Goal: Task Accomplishment & Management: Manage account settings

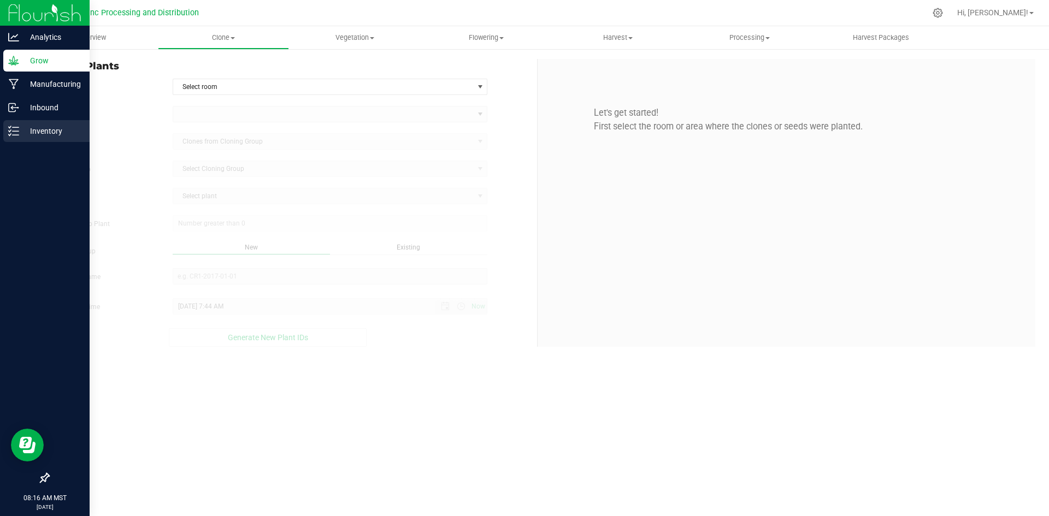
click at [26, 130] on p "Inventory" at bounding box center [52, 131] width 66 height 13
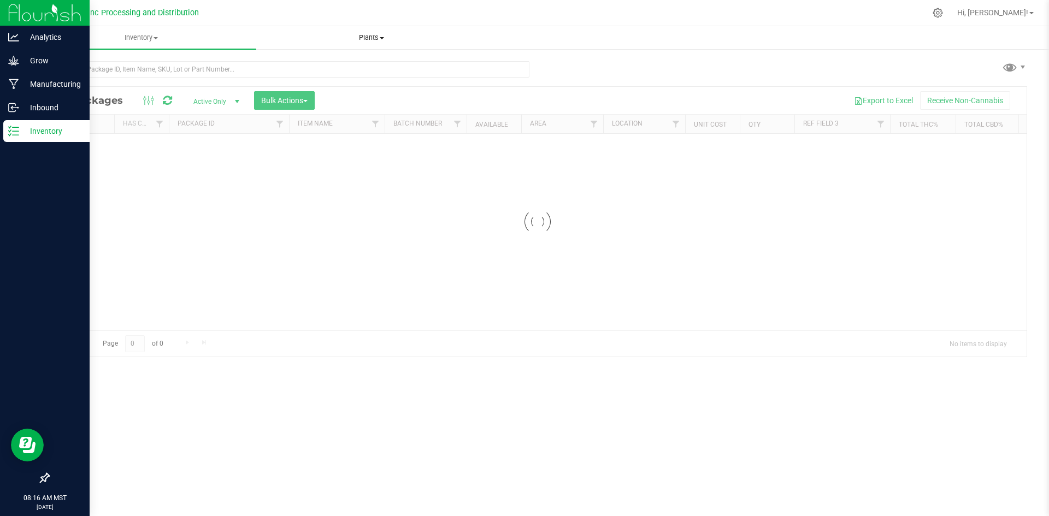
click at [387, 45] on uib-tab-heading "Plants All plants Waste log" at bounding box center [371, 38] width 229 height 22
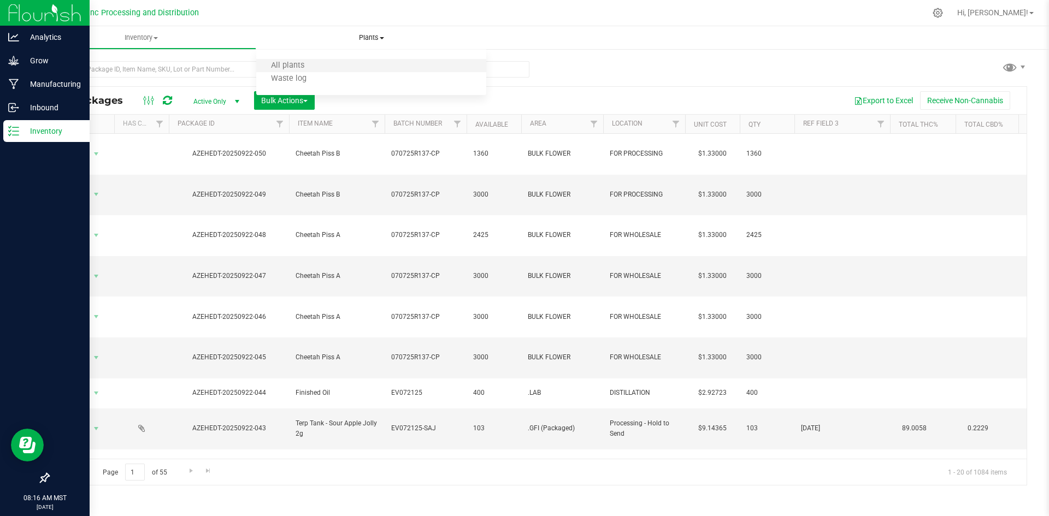
click at [335, 67] on li "All plants" at bounding box center [371, 66] width 230 height 13
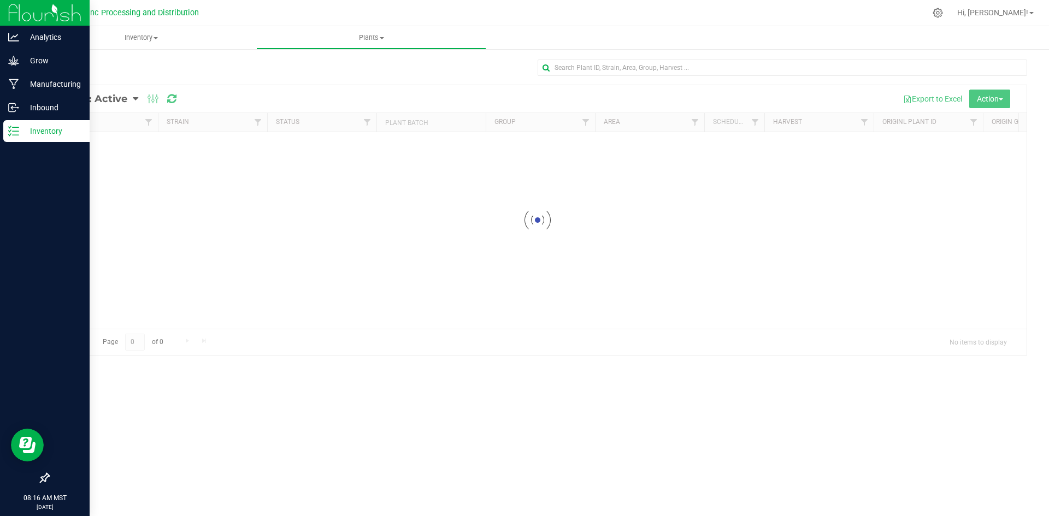
click at [134, 95] on div at bounding box center [538, 220] width 978 height 270
click at [126, 96] on div at bounding box center [538, 220] width 978 height 270
click at [123, 101] on div at bounding box center [538, 220] width 978 height 270
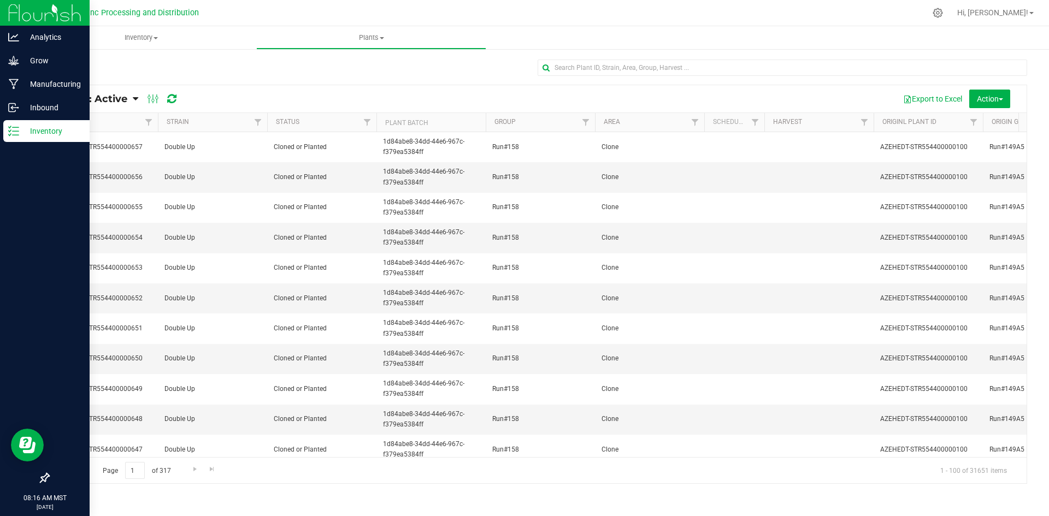
click at [121, 99] on span "Plants: Active" at bounding box center [92, 99] width 70 height 12
click at [90, 165] on span "Plants: Dead" at bounding box center [86, 164] width 45 height 9
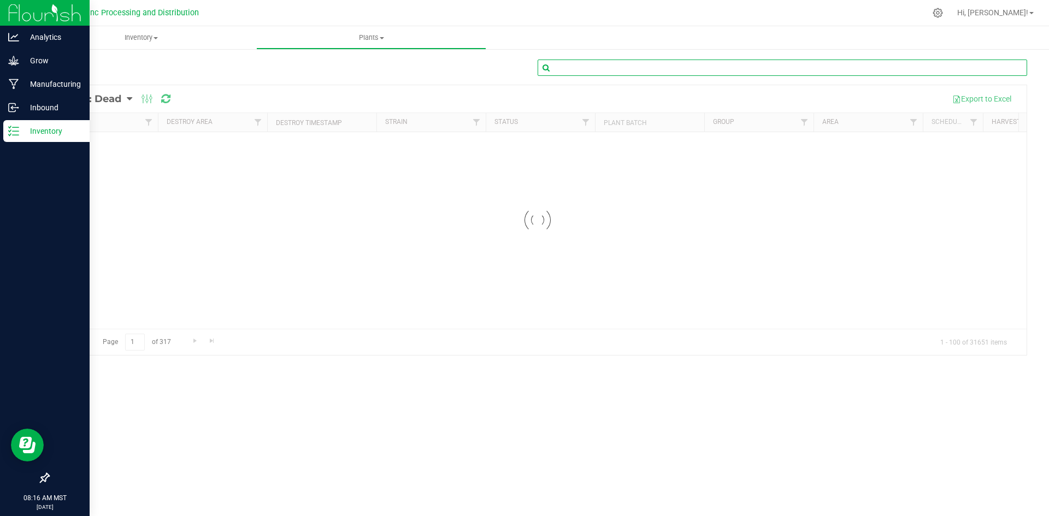
click at [565, 68] on input "text" at bounding box center [783, 68] width 490 height 16
type input "swampwater fumez"
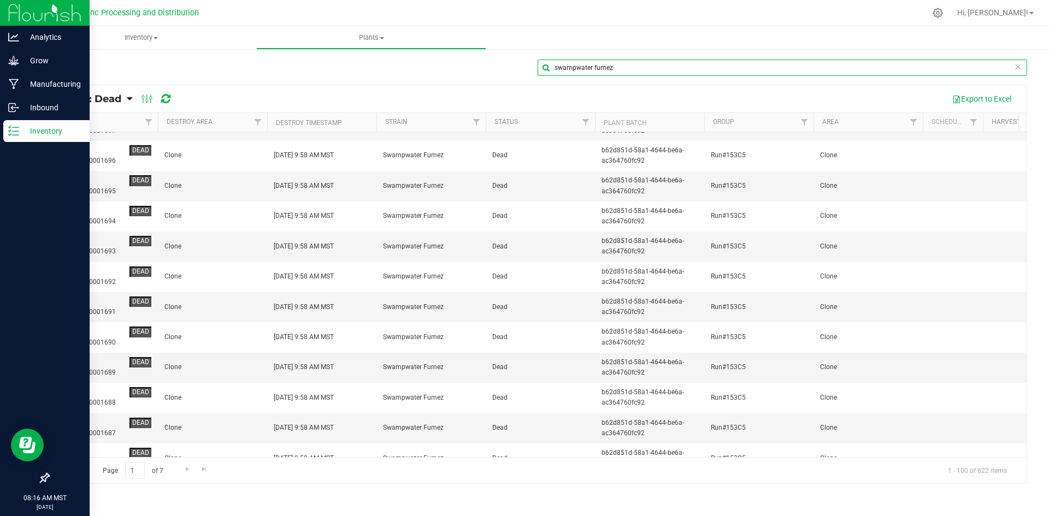
scroll to position [1126, 0]
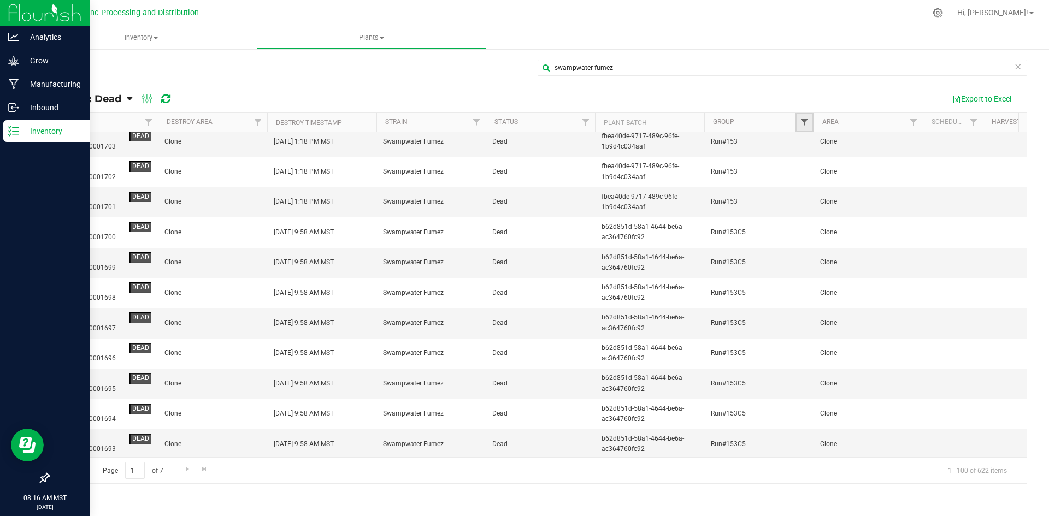
click at [802, 125] on span "Filter" at bounding box center [804, 122] width 9 height 9
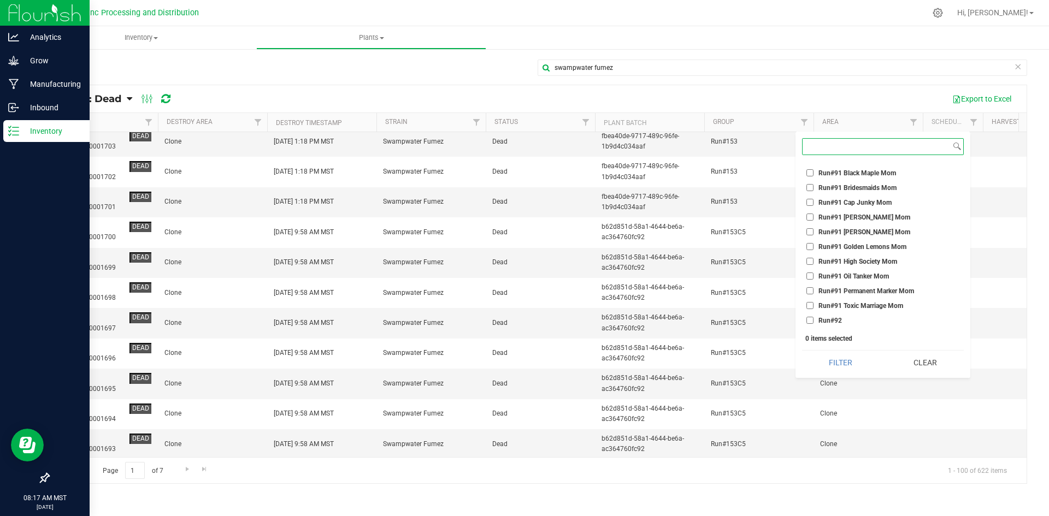
scroll to position [23393, 0]
click at [756, 90] on div "Export to Excel" at bounding box center [600, 99] width 836 height 19
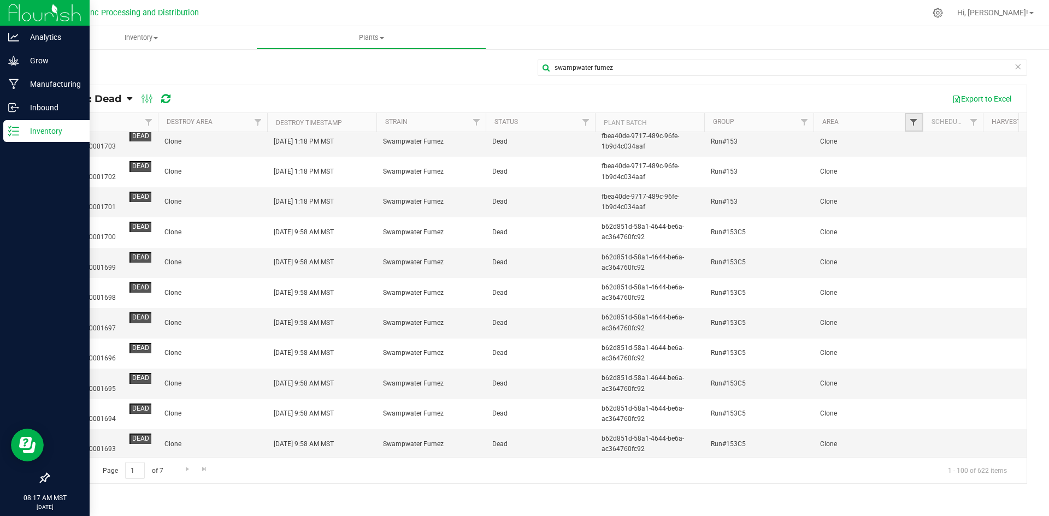
click at [911, 124] on span "Filter" at bounding box center [913, 122] width 9 height 9
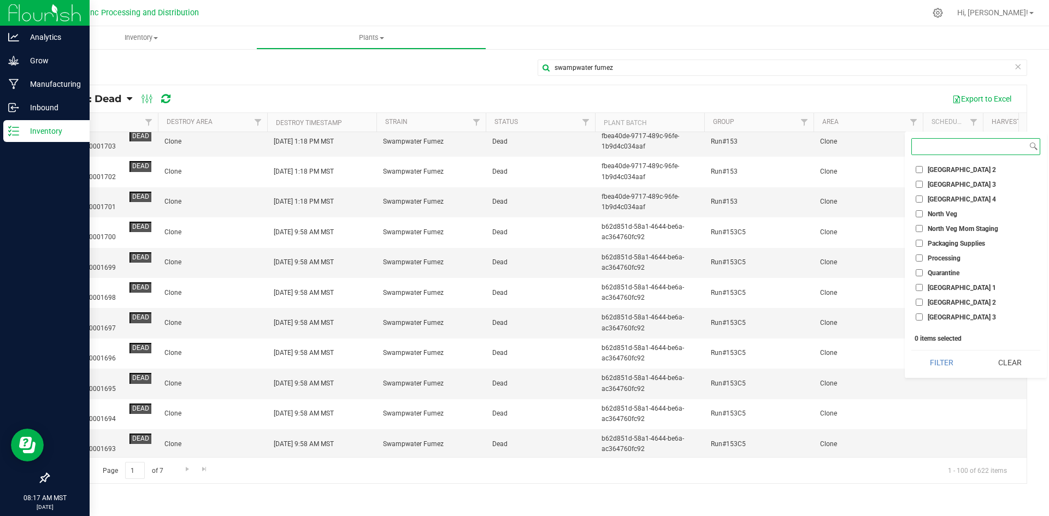
scroll to position [164, 0]
click at [921, 226] on input "North Veg Mom Staging" at bounding box center [919, 226] width 7 height 7
checkbox input "true"
click at [946, 361] on button "Filter" at bounding box center [941, 363] width 61 height 24
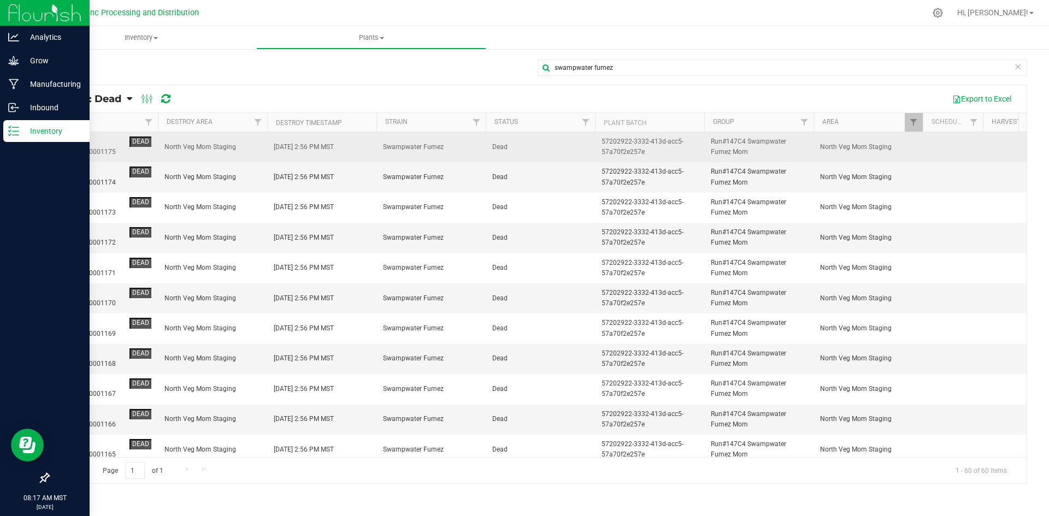
click at [246, 140] on td "North Veg Mom Staging" at bounding box center [212, 147] width 109 height 30
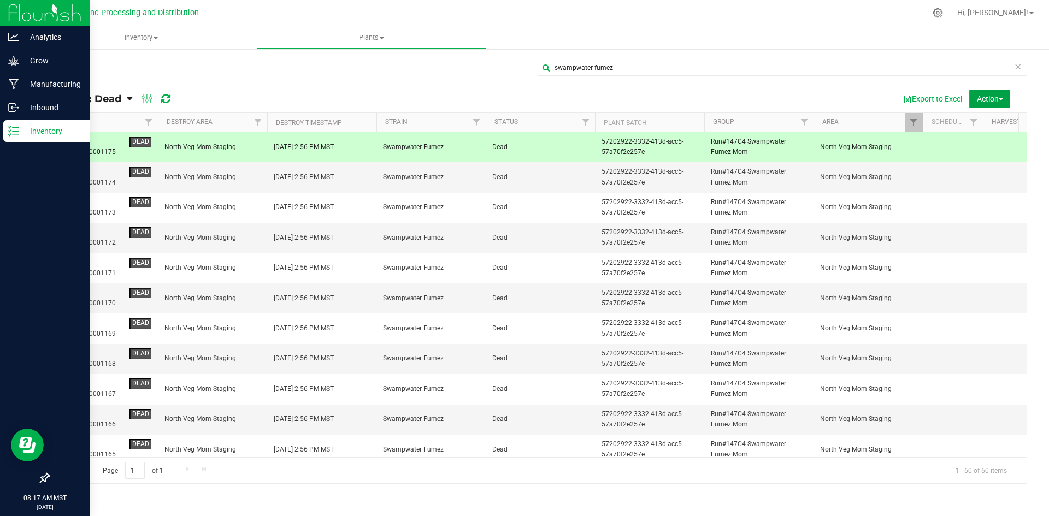
click at [971, 95] on button "Action" at bounding box center [989, 99] width 41 height 19
click at [971, 122] on span "Revive plants" at bounding box center [977, 123] width 43 height 9
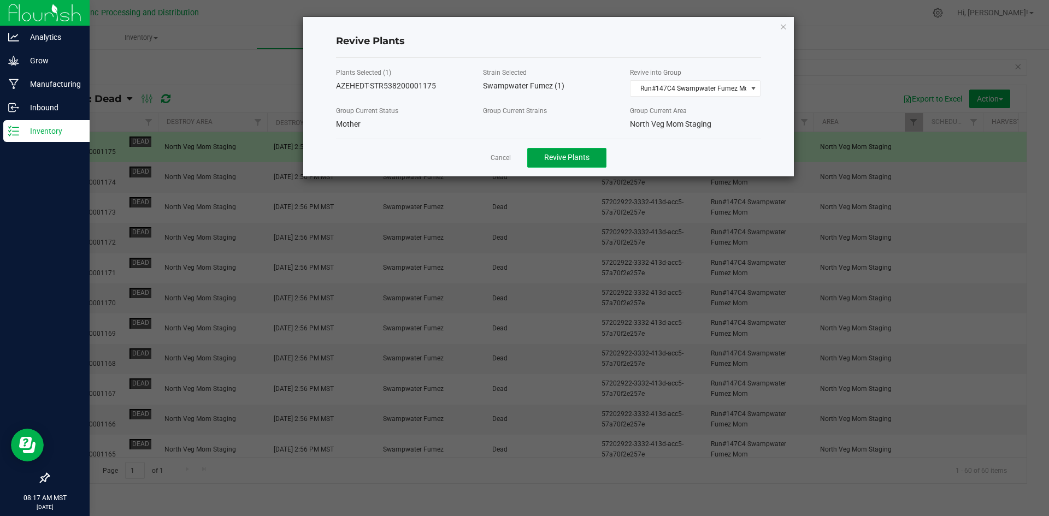
click at [587, 158] on span "Revive Plants" at bounding box center [566, 157] width 45 height 9
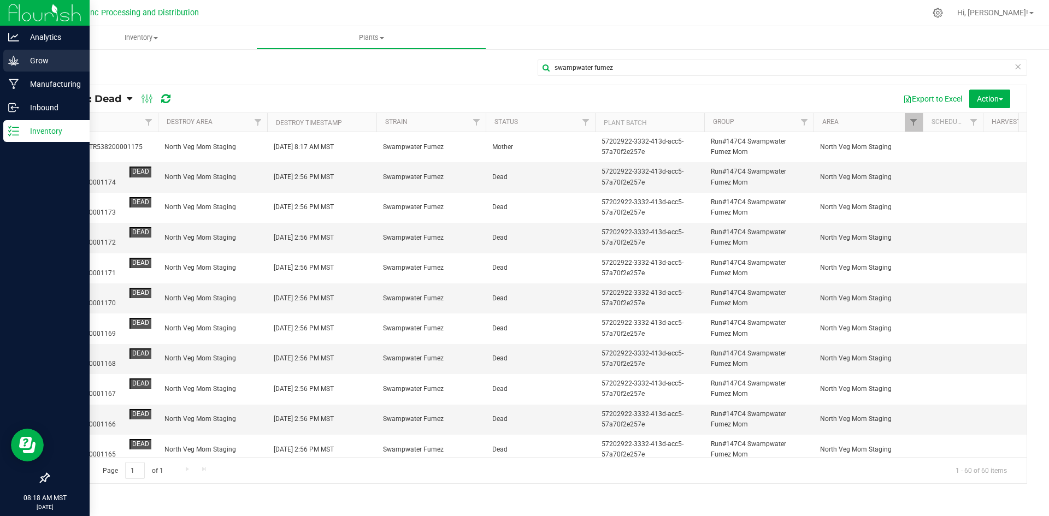
click at [18, 67] on div "Grow" at bounding box center [46, 61] width 86 height 22
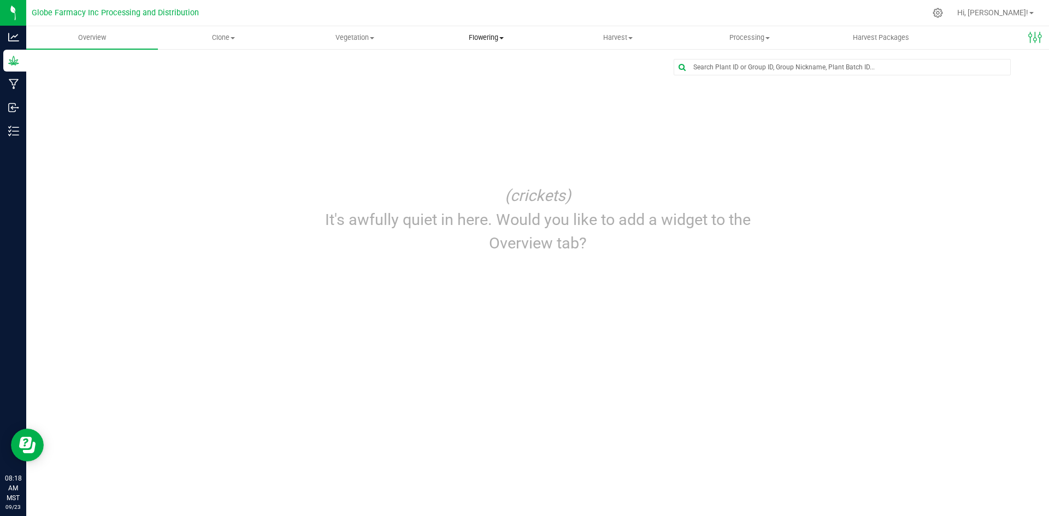
click at [486, 35] on span "Flowering" at bounding box center [486, 38] width 131 height 10
click at [351, 37] on span "Vegetation" at bounding box center [355, 38] width 131 height 10
click at [337, 69] on span "Veg groups" at bounding box center [323, 65] width 69 height 9
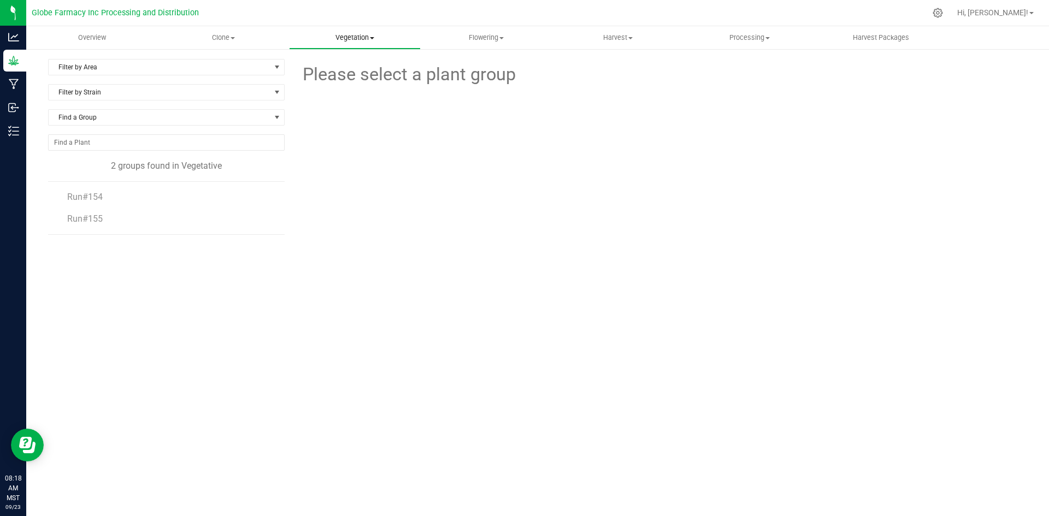
click at [362, 43] on uib-tab-heading "Vegetation Veg groups Veg plants Mother groups Mother plants Apply to plants" at bounding box center [355, 38] width 131 height 22
click at [340, 86] on li "Mother groups" at bounding box center [355, 92] width 132 height 13
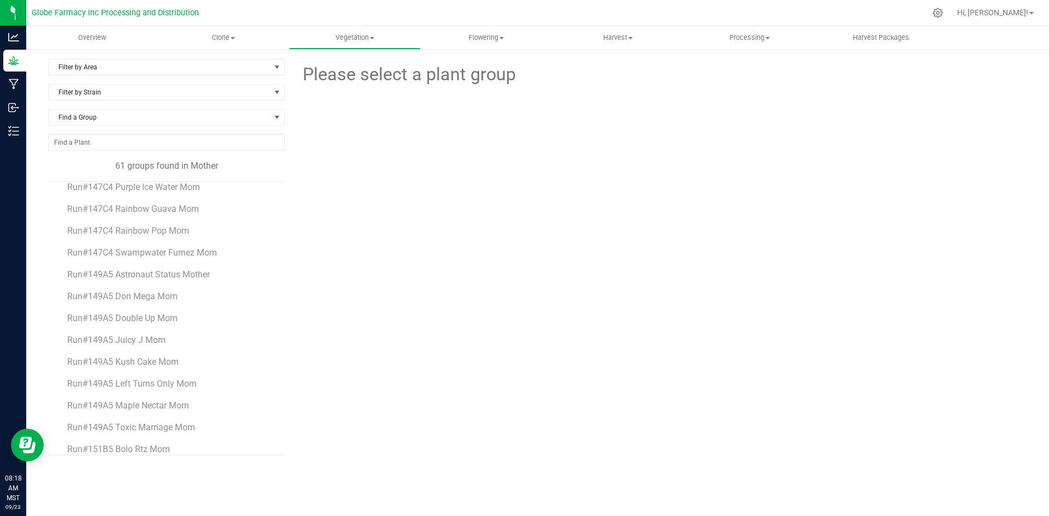
scroll to position [358, 0]
click at [207, 255] on span "Run#147C4 Swampwater Fumez Mom" at bounding box center [142, 254] width 151 height 10
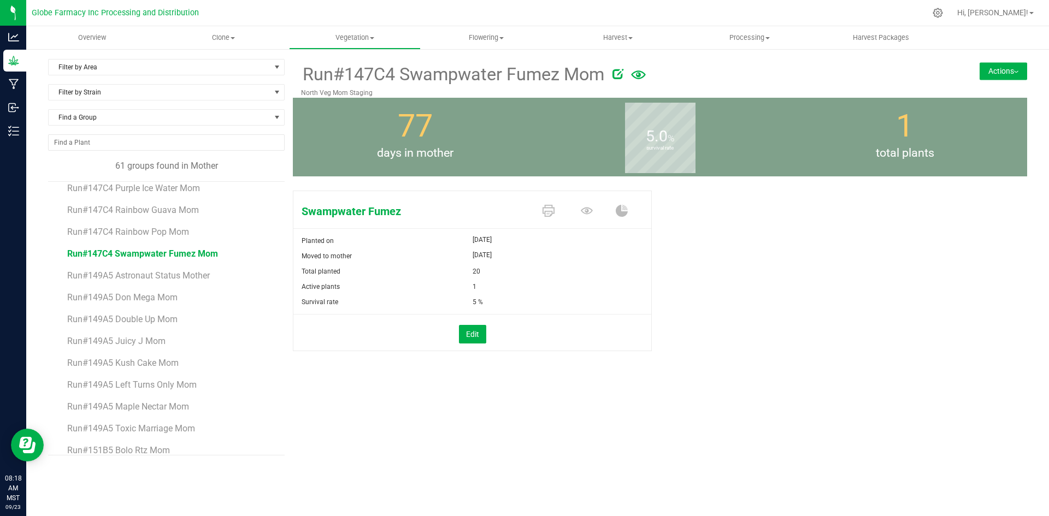
click at [958, 331] on div "Swampwater Fumez Planted on [DATE] Moved to mother [DATE] Total planted 20 Acti…" at bounding box center [660, 282] width 734 height 192
click at [998, 67] on button "Actions" at bounding box center [1004, 70] width 48 height 17
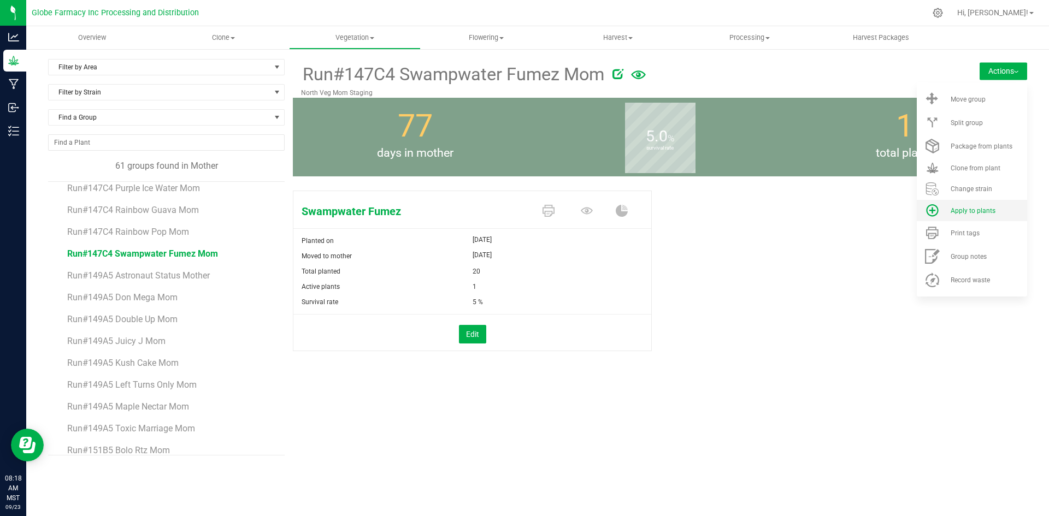
click at [976, 210] on span "Apply to plants" at bounding box center [973, 211] width 45 height 8
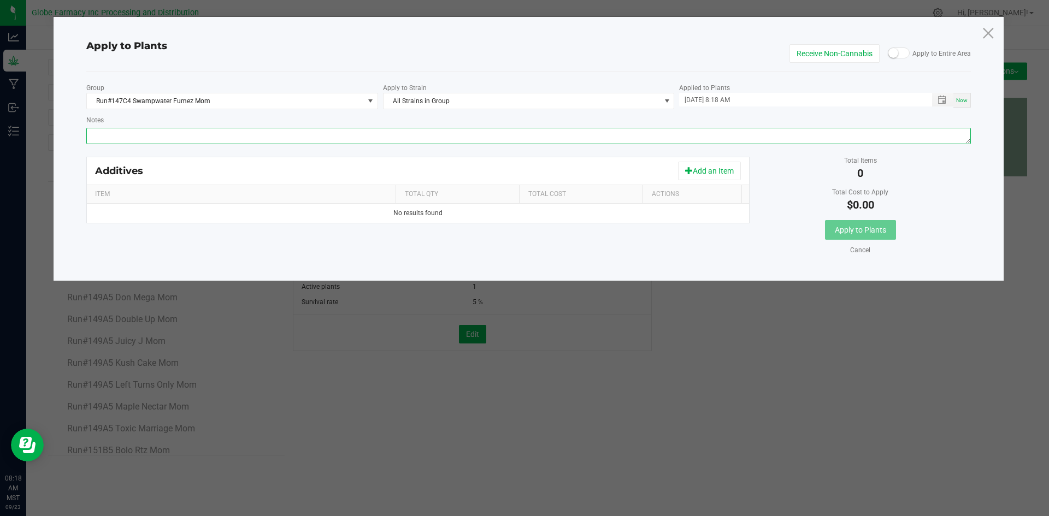
click at [623, 138] on textarea "Notes" at bounding box center [528, 136] width 885 height 16
paste textarea "Calcium Nitrate, Monopotassium Phosphate, [MEDICAL_DATA], Iron Edta, Sodium Mol…"
type textarea "Calcium Nitrate, Monopotassium Phosphate, [MEDICAL_DATA], Iron Edta, Sodium Mol…"
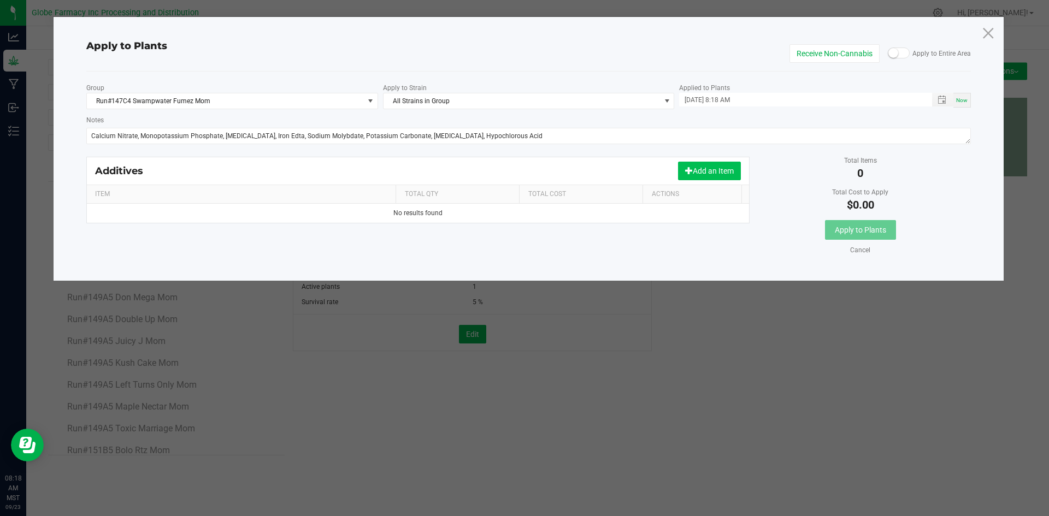
click at [711, 173] on button "Add an Item" at bounding box center [709, 171] width 63 height 19
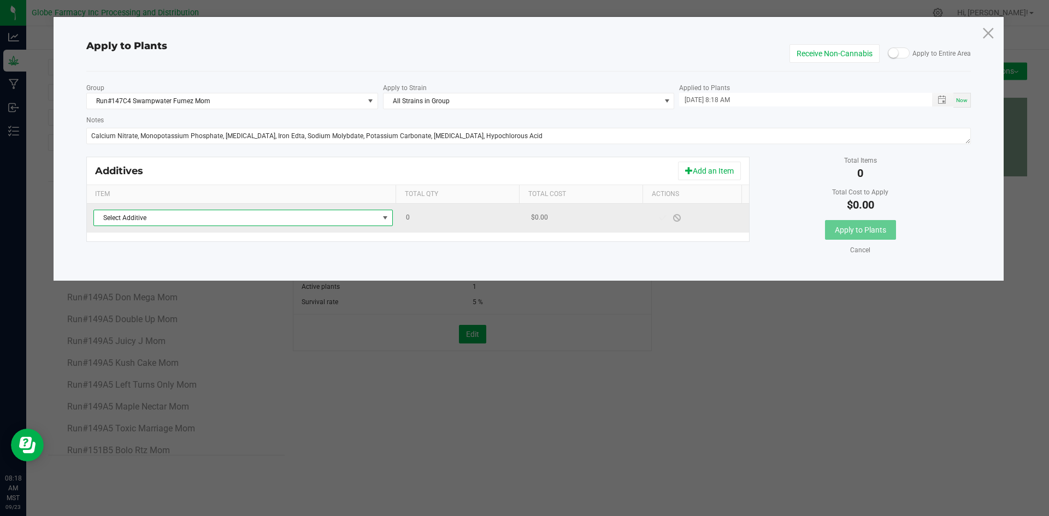
click at [364, 222] on span "Select Additive" at bounding box center [236, 217] width 285 height 15
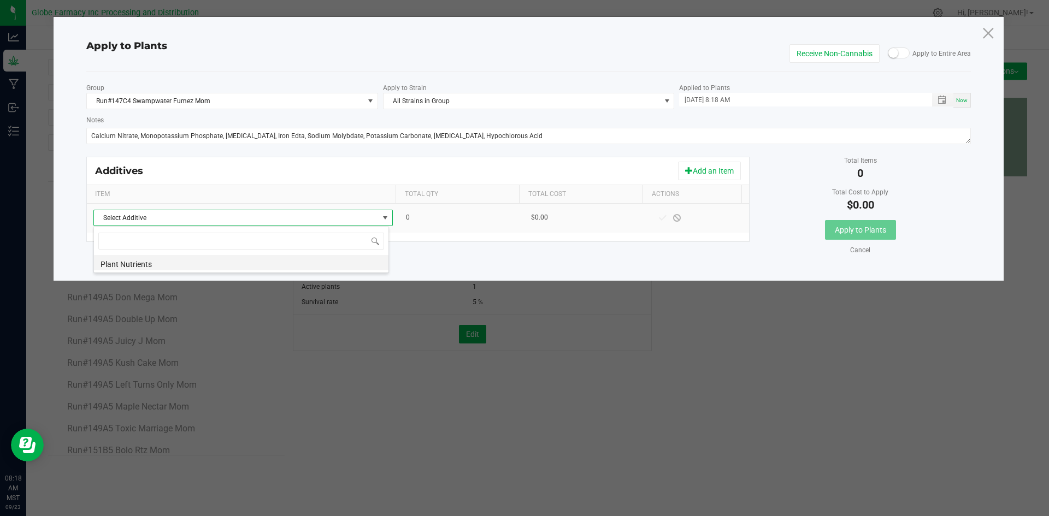
click at [352, 262] on li "Plant Nutrients" at bounding box center [241, 262] width 294 height 15
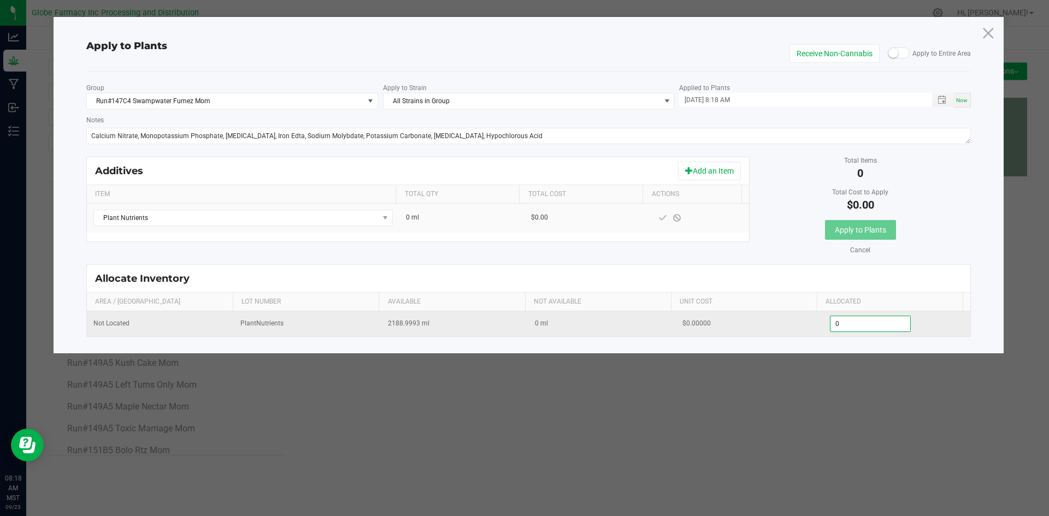
click at [867, 327] on input "0" at bounding box center [870, 323] width 80 height 15
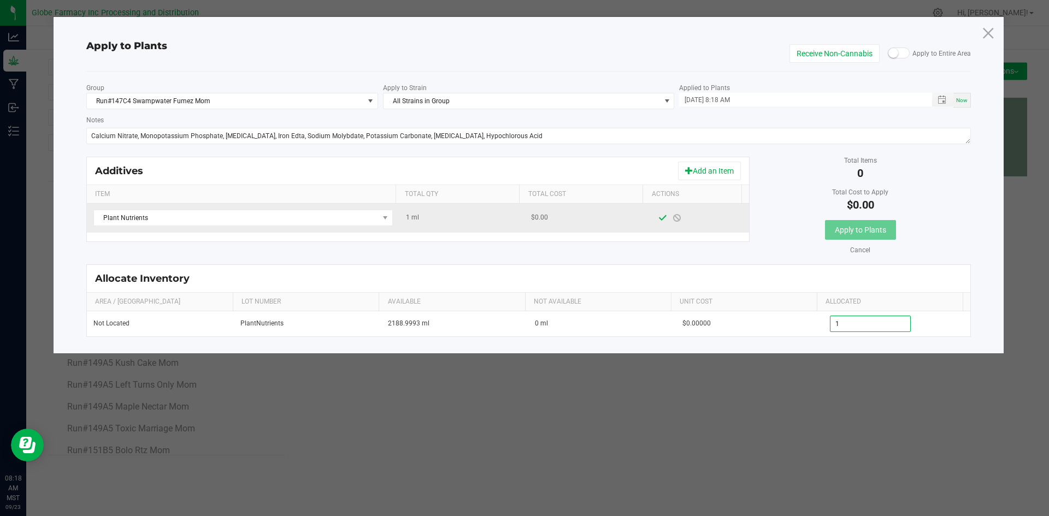
type input "1.0000"
click at [658, 220] on span at bounding box center [662, 218] width 9 height 9
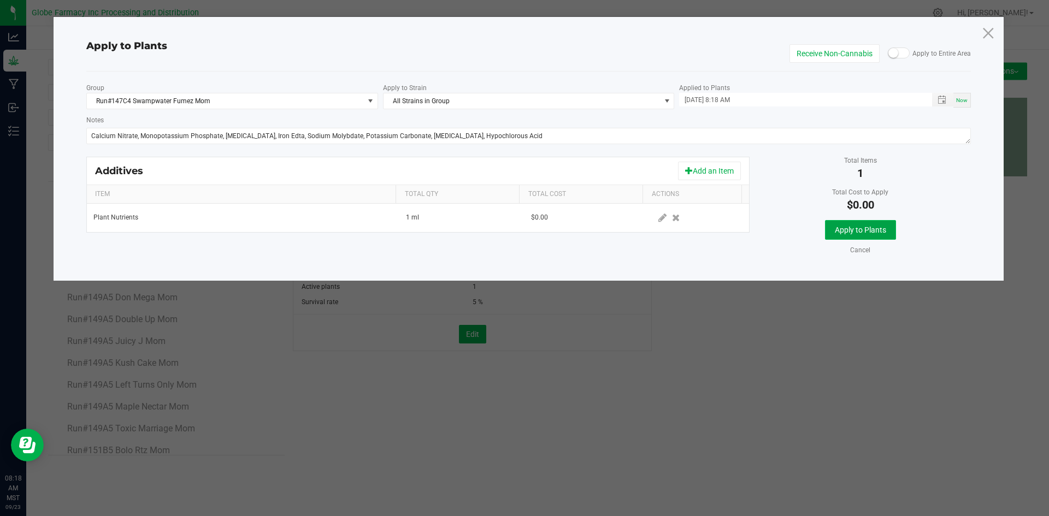
click at [827, 226] on button "Apply to Plants" at bounding box center [860, 230] width 71 height 20
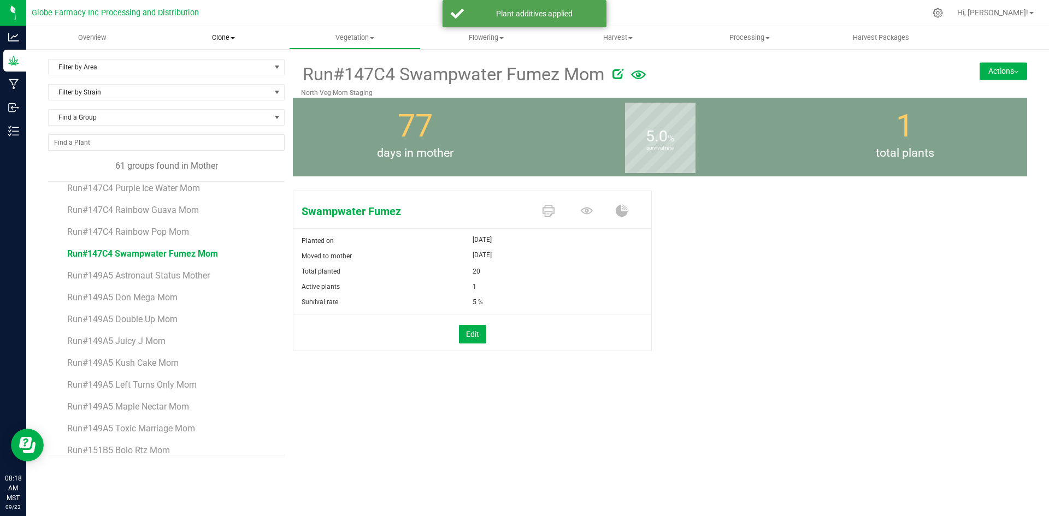
click at [212, 39] on span "Clone" at bounding box center [223, 38] width 131 height 10
click at [205, 69] on span "Create plants" at bounding box center [196, 65] width 77 height 9
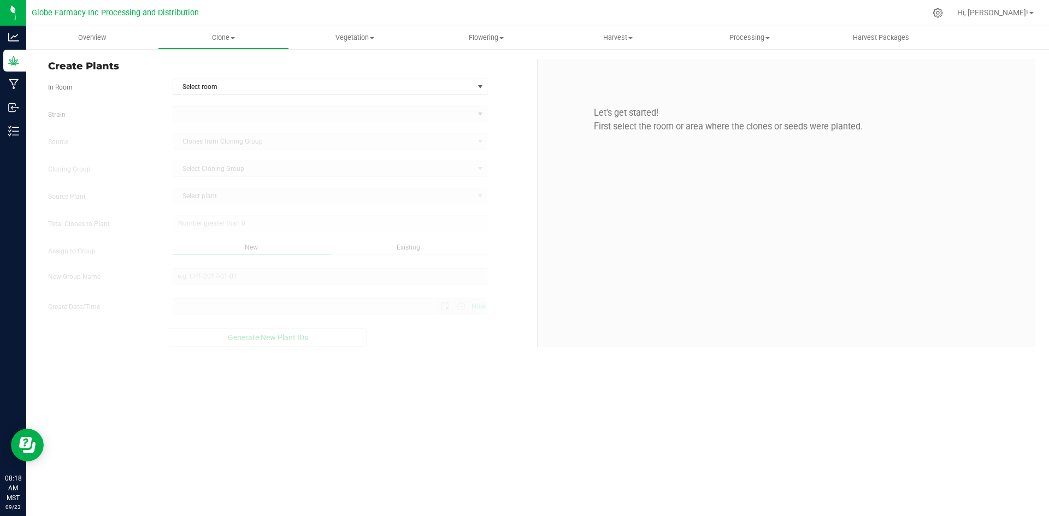
type input "[DATE] 8:18 AM"
click at [222, 86] on span "Select room" at bounding box center [323, 86] width 301 height 15
click at [218, 106] on li "Clone" at bounding box center [330, 105] width 314 height 16
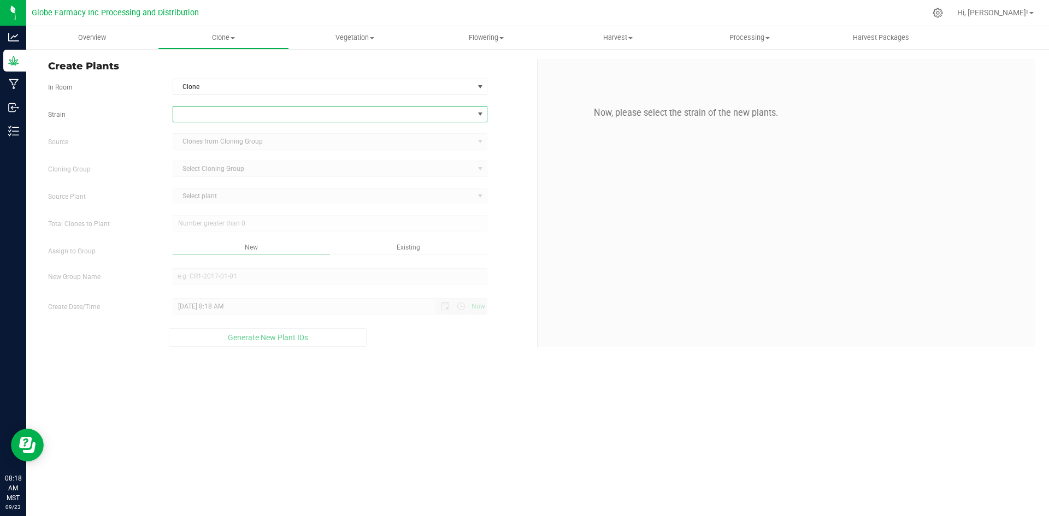
click at [216, 115] on span at bounding box center [323, 114] width 301 height 15
type input "swampw"
click at [216, 164] on li "Swampwater Fumez" at bounding box center [330, 159] width 314 height 15
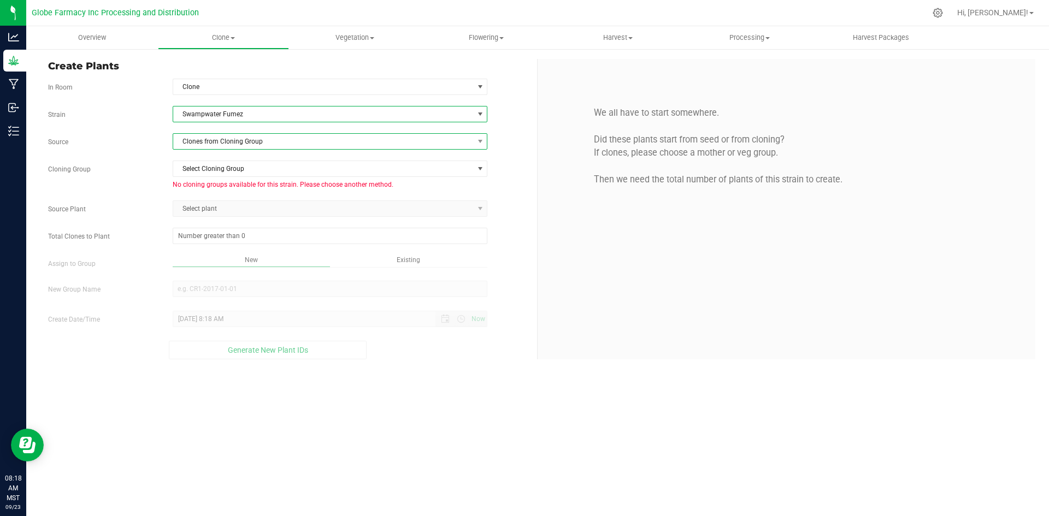
click at [218, 141] on span "Clones from Cloning Group" at bounding box center [323, 141] width 301 height 15
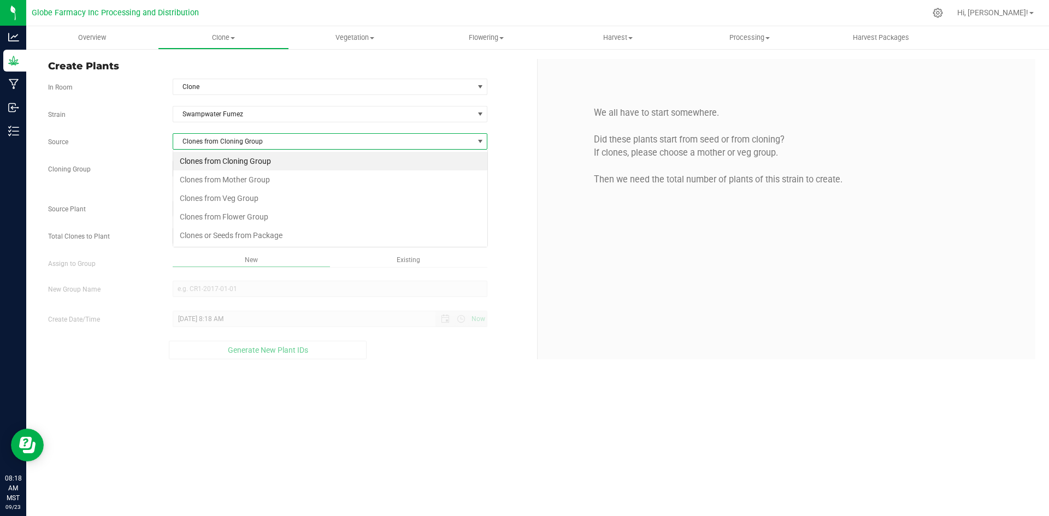
scroll to position [16, 315]
click at [211, 178] on li "Clones from Mother Group" at bounding box center [330, 179] width 314 height 19
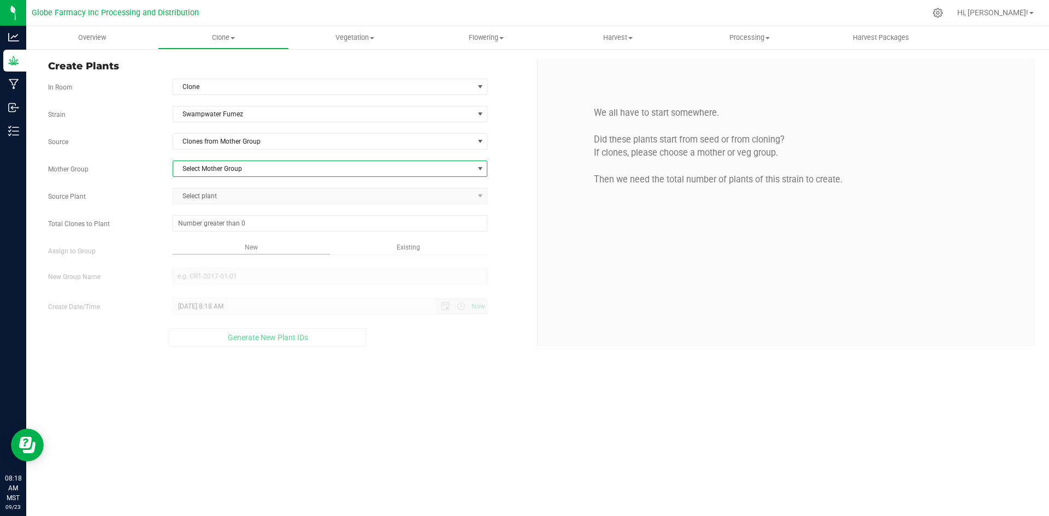
click at [208, 164] on span "Select Mother Group" at bounding box center [323, 168] width 301 height 15
click at [201, 186] on li "Run#147C4 Swampwater Fumez Mom" at bounding box center [330, 187] width 314 height 16
click at [201, 184] on div "Strain Swampwater Fumez Source Clones from Mother Group Mother Group Run#147C4 …" at bounding box center [288, 226] width 481 height 241
click at [201, 198] on span "Select plant" at bounding box center [323, 195] width 301 height 15
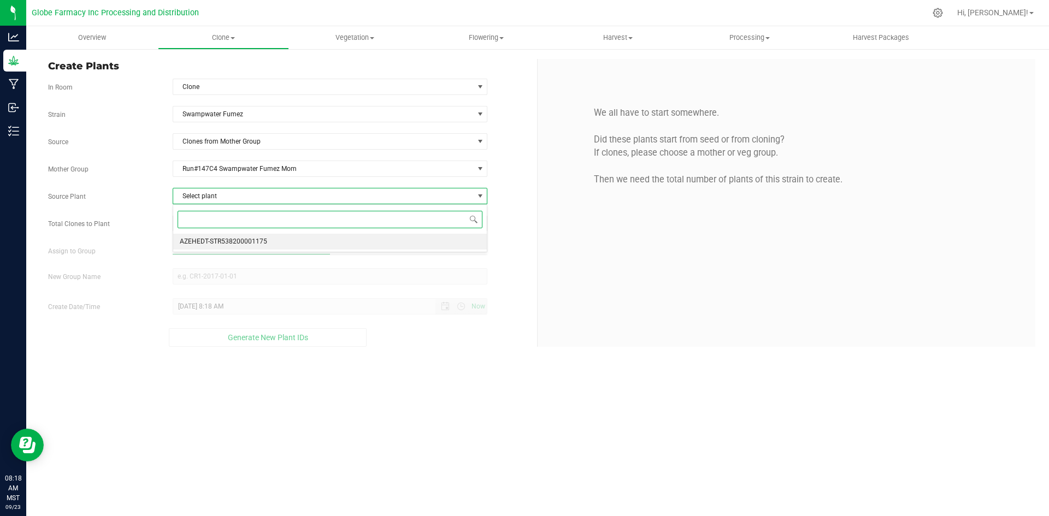
click at [208, 243] on span "AZEHEDT-STR538200001175" at bounding box center [223, 242] width 87 height 14
click at [211, 222] on span at bounding box center [330, 223] width 315 height 16
type input "150"
click at [509, 393] on div "Overview Clone Create plants Cloning groups Cloning plants Apply to plants Vege…" at bounding box center [537, 271] width 1023 height 490
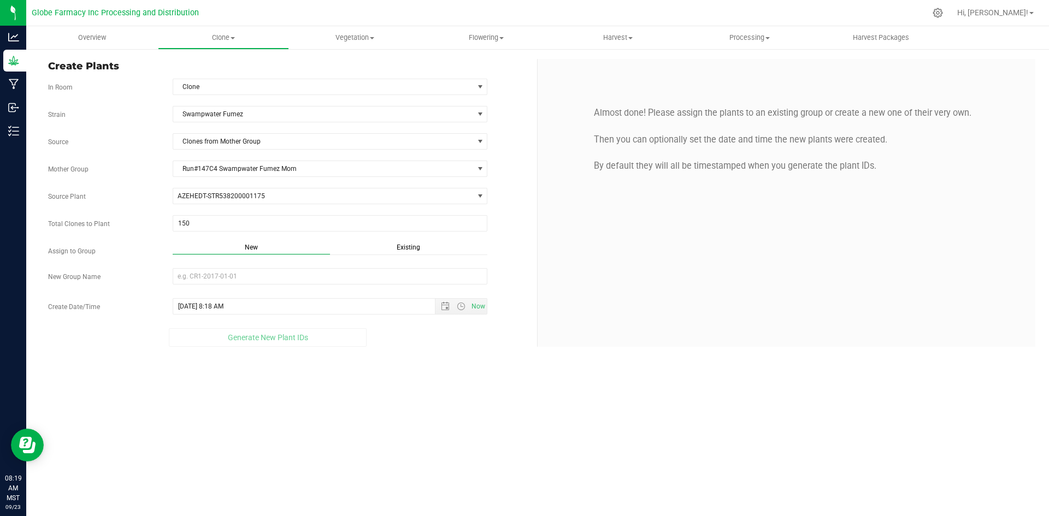
click at [413, 254] on div "Existing" at bounding box center [408, 249] width 157 height 13
click at [406, 274] on span "Select Plant Group" at bounding box center [323, 276] width 301 height 15
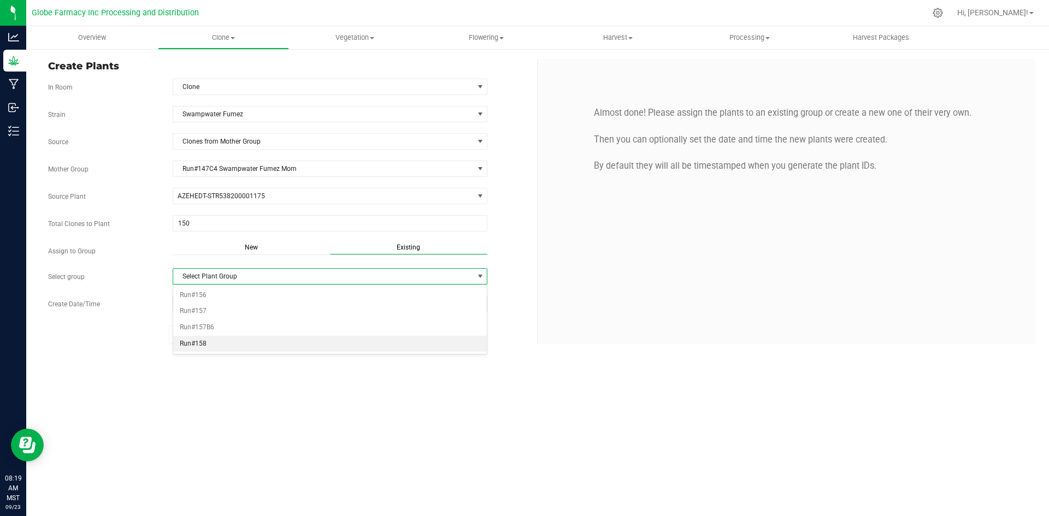
click at [251, 344] on li "Run#158" at bounding box center [330, 344] width 314 height 16
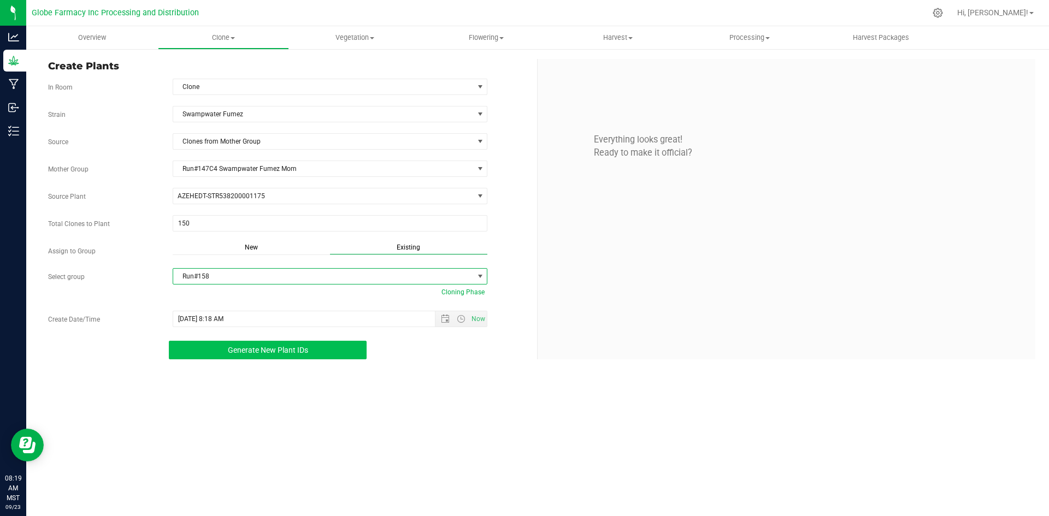
click at [251, 350] on span "Generate New Plant IDs" at bounding box center [268, 350] width 80 height 9
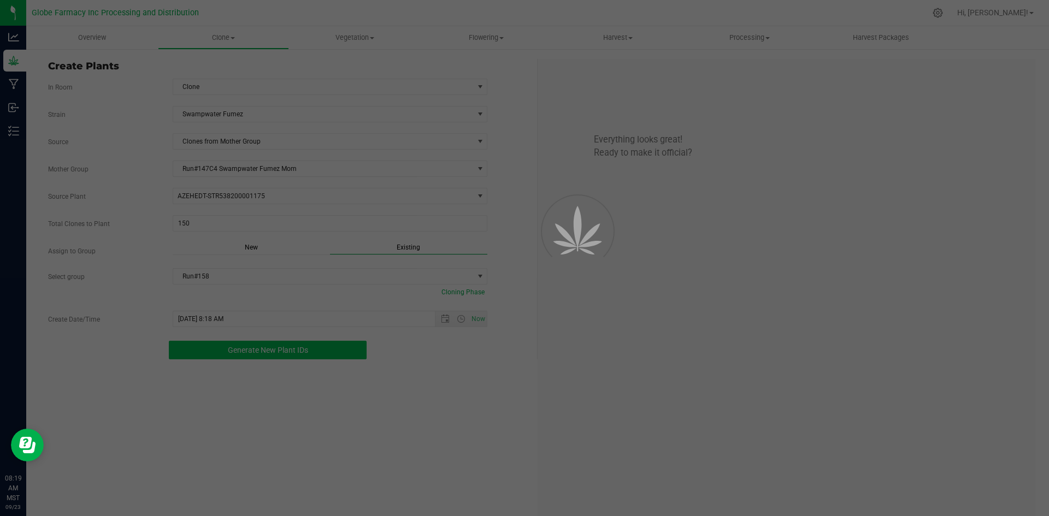
scroll to position [33, 0]
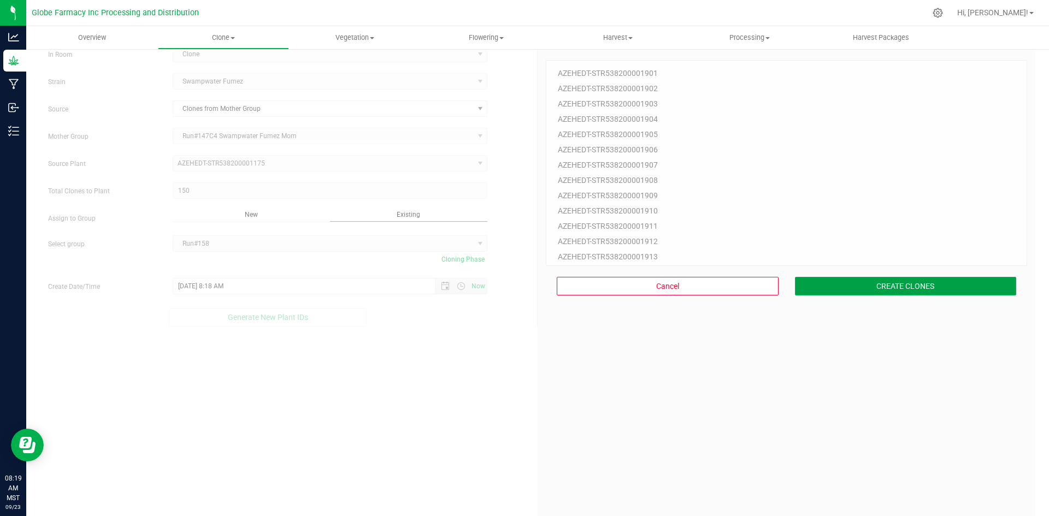
click at [929, 288] on button "CREATE CLONES" at bounding box center [906, 286] width 222 height 19
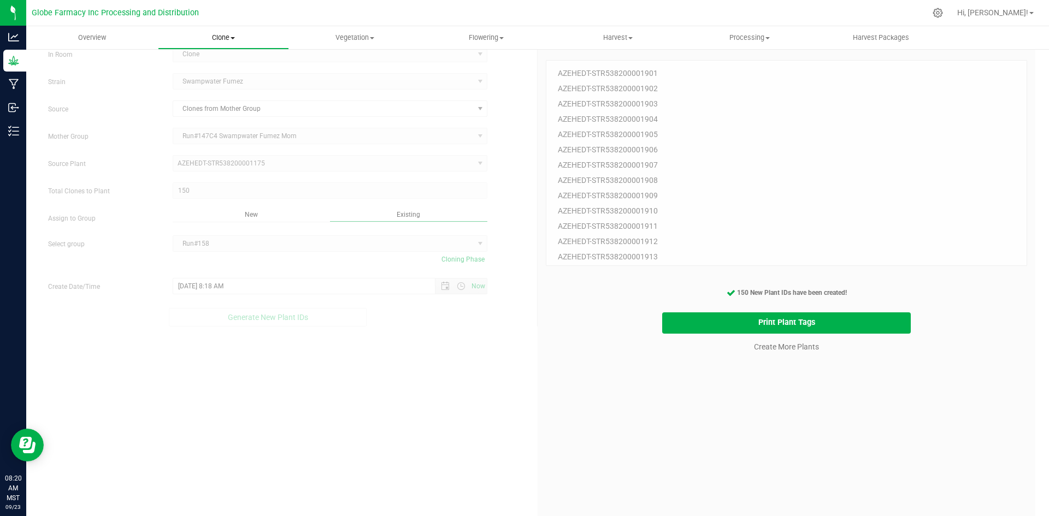
click at [231, 32] on uib-tab-heading "Clone Create plants Cloning groups Cloning plants Apply to plants" at bounding box center [223, 38] width 131 height 22
click at [208, 80] on span "Cloning groups" at bounding box center [199, 78] width 83 height 9
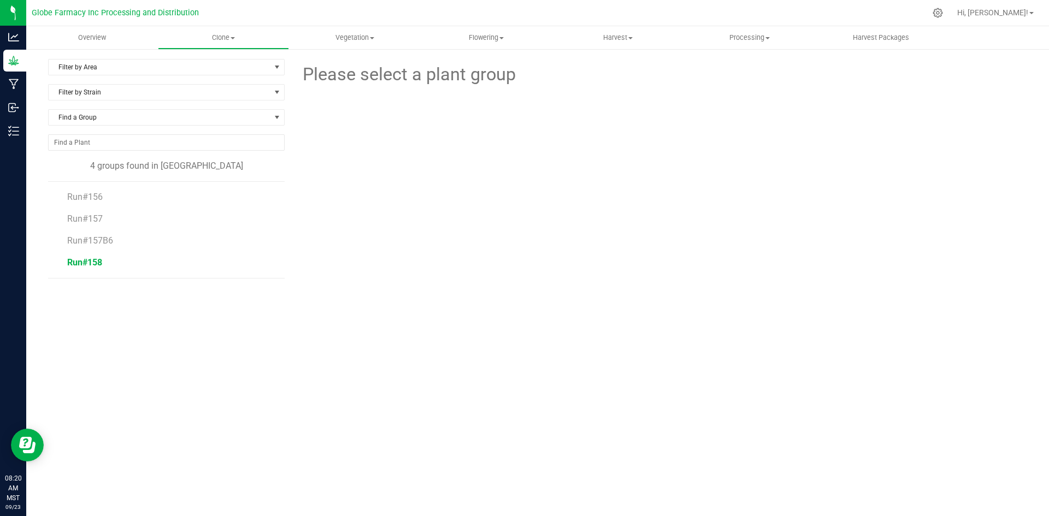
click at [95, 263] on span "Run#158" at bounding box center [84, 262] width 35 height 10
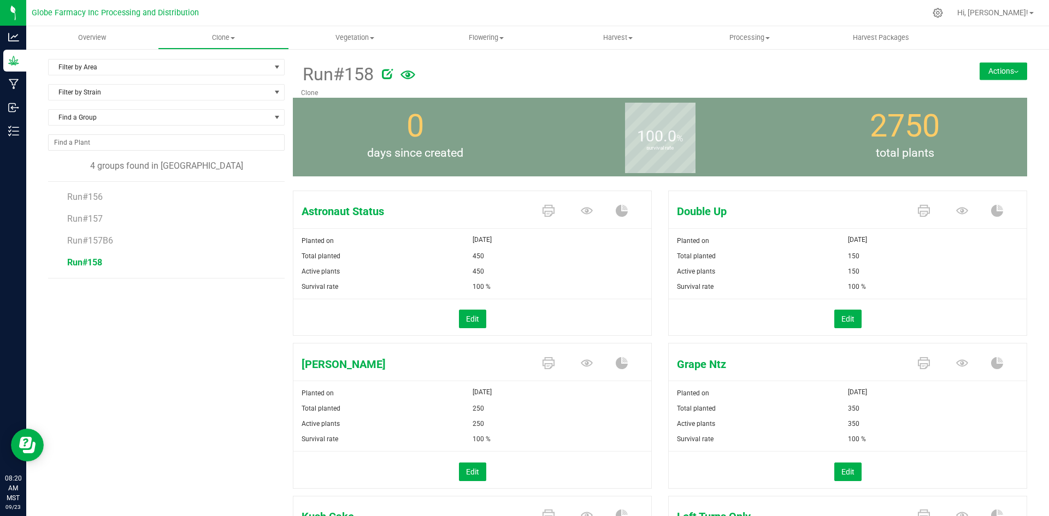
click at [1000, 68] on button "Actions" at bounding box center [1004, 70] width 48 height 17
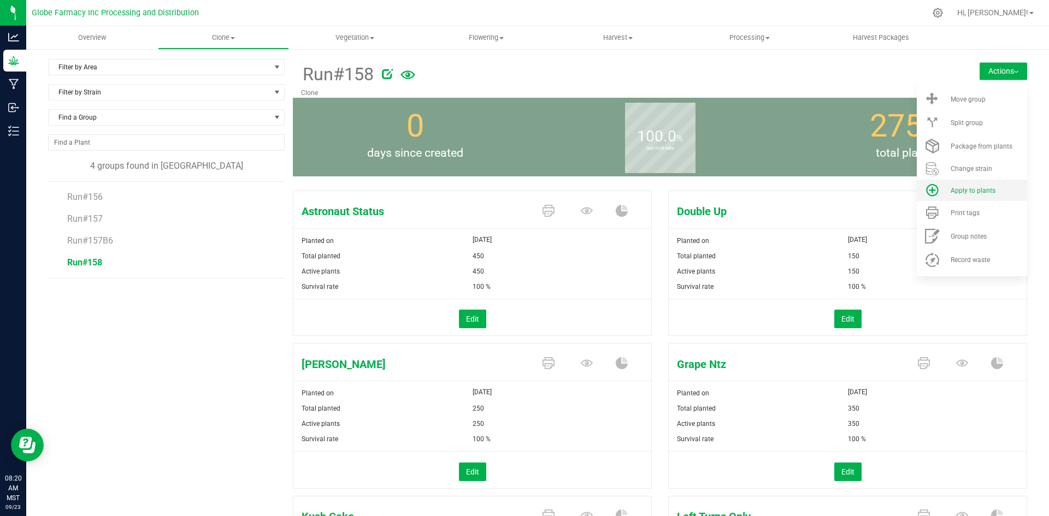
click at [973, 184] on li "Apply to plants" at bounding box center [972, 190] width 110 height 21
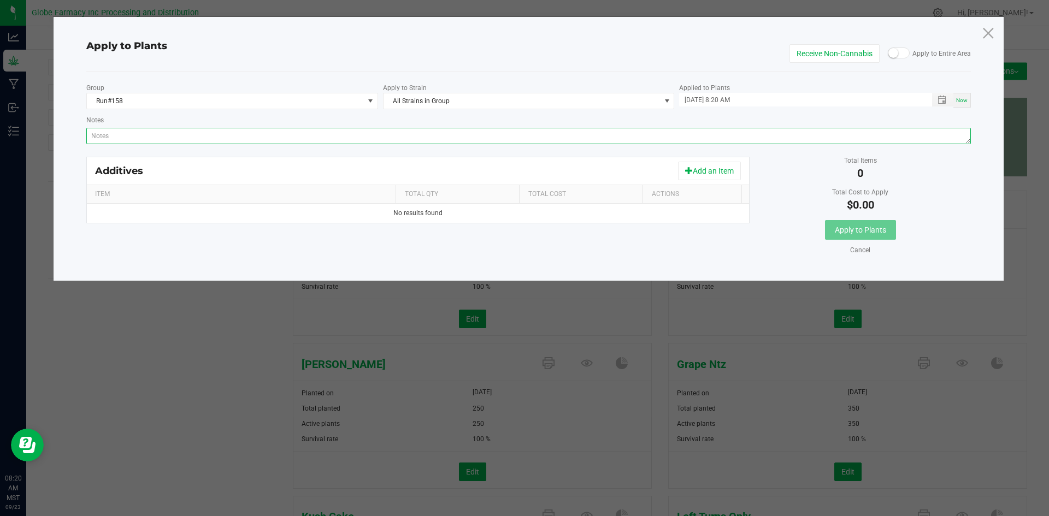
click at [632, 136] on textarea "Notes" at bounding box center [528, 136] width 885 height 16
paste textarea "Calcium Nitrate, Monopotassium Phosphate, [MEDICAL_DATA], Iron Edta, Sodium Mol…"
type textarea "Calcium Nitrate, Monopotassium Phosphate, [MEDICAL_DATA], Iron Edta, Sodium Mol…"
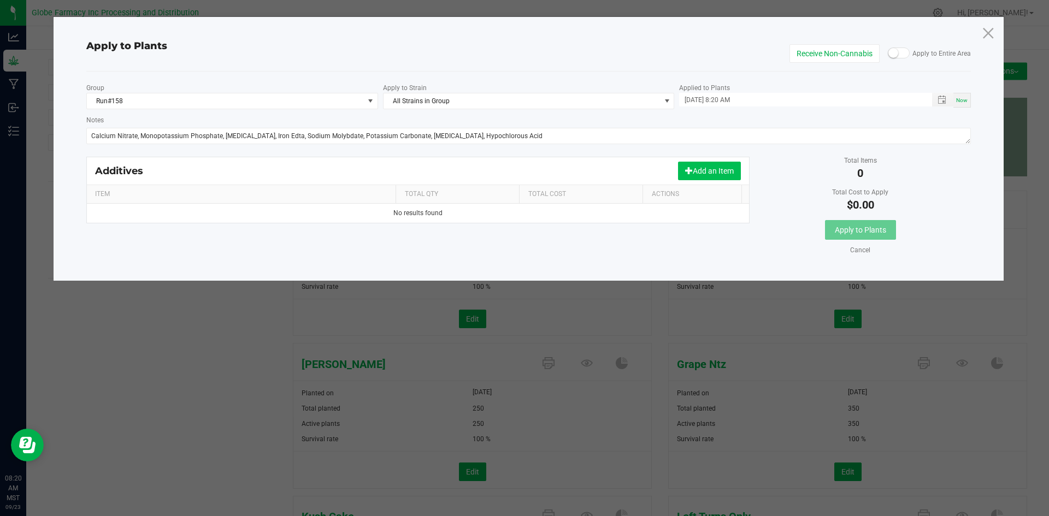
click at [696, 166] on button "Add an Item" at bounding box center [709, 171] width 63 height 19
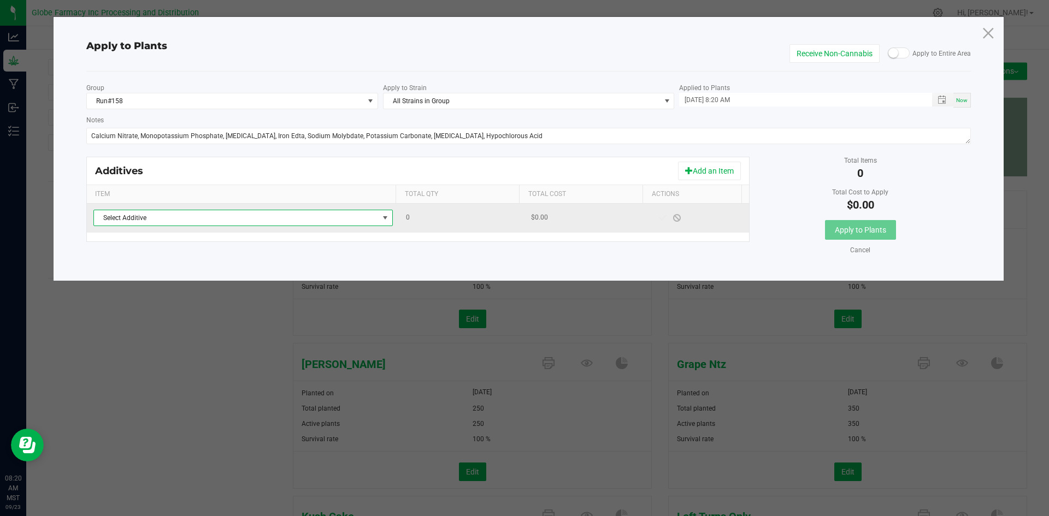
click at [331, 224] on span "Select Additive" at bounding box center [236, 217] width 285 height 15
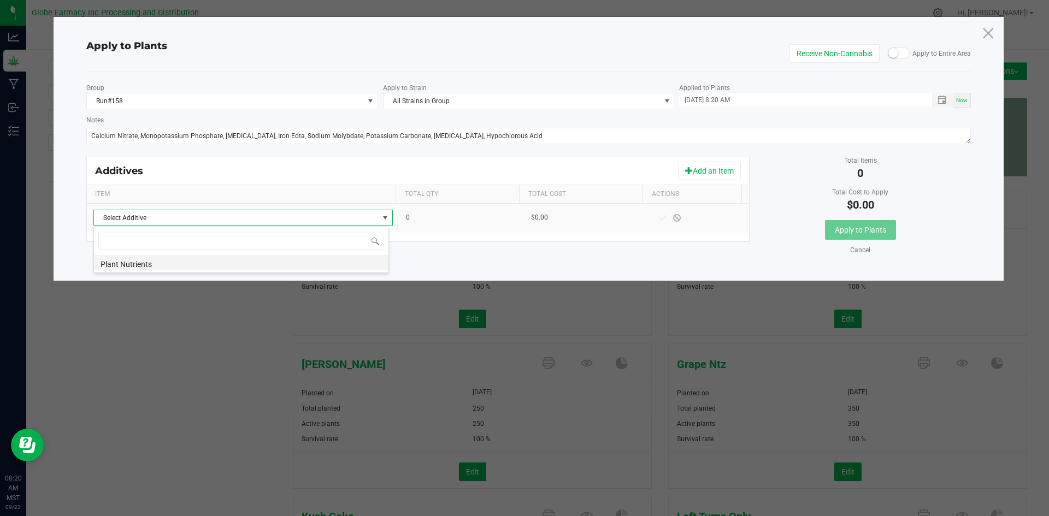
scroll to position [16, 296]
click at [317, 257] on li "Plant Nutrients" at bounding box center [241, 262] width 294 height 15
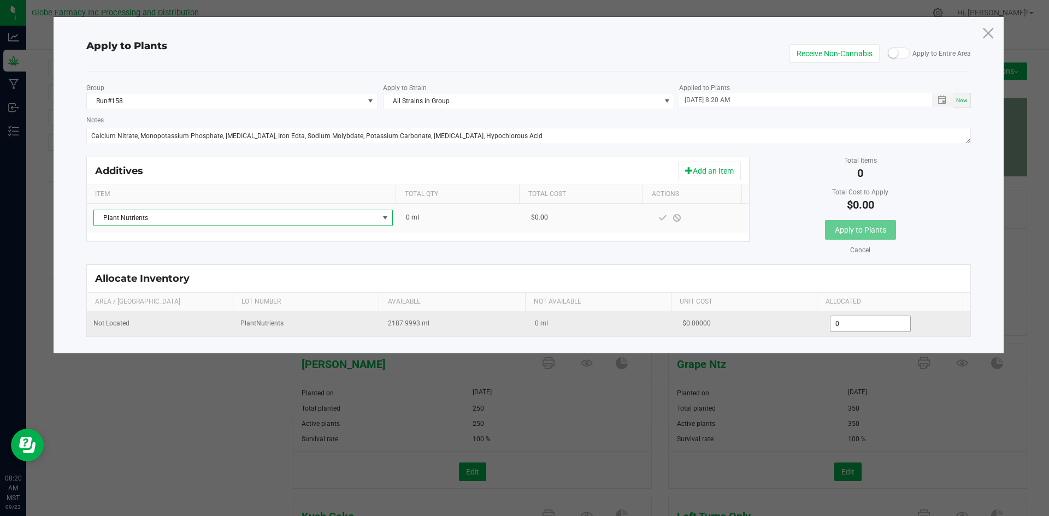
click at [845, 317] on input "0" at bounding box center [870, 323] width 80 height 15
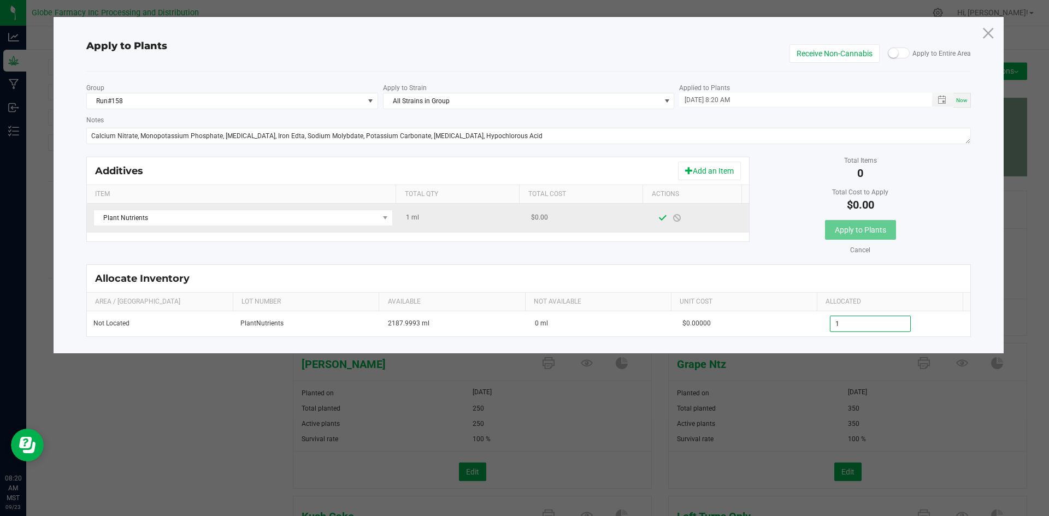
type input "1.0000"
click at [658, 218] on span at bounding box center [662, 218] width 9 height 9
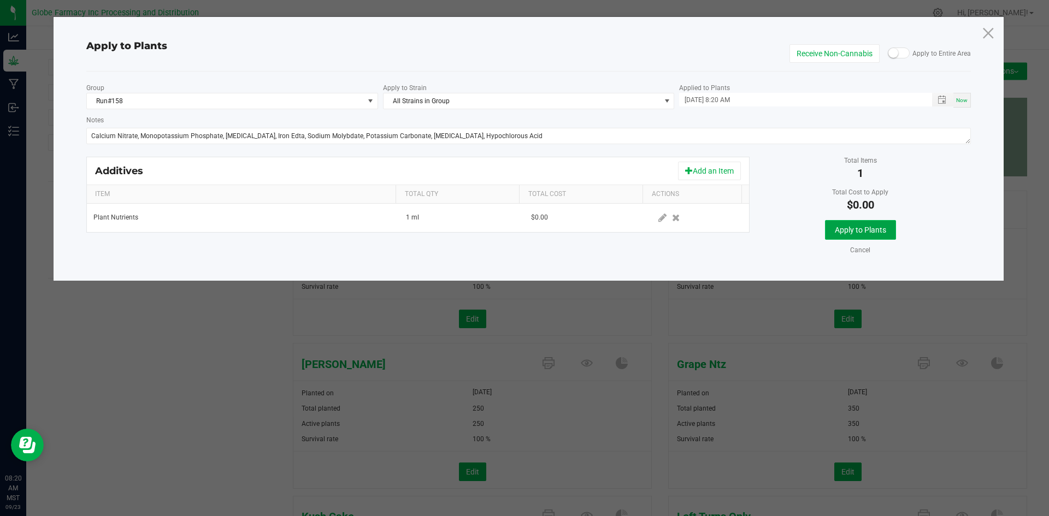
click at [858, 233] on span "Apply to Plants" at bounding box center [860, 230] width 51 height 9
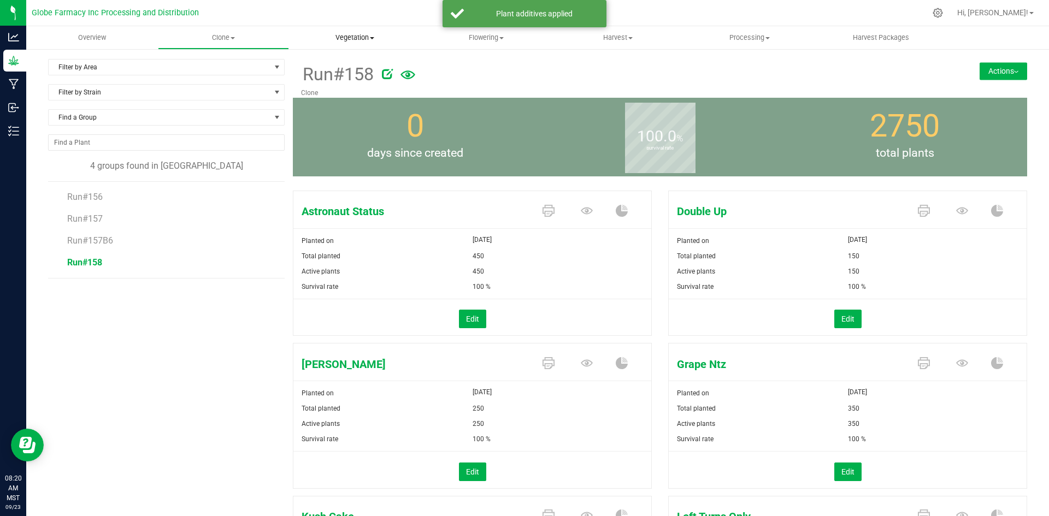
click at [350, 39] on span "Vegetation" at bounding box center [355, 38] width 131 height 10
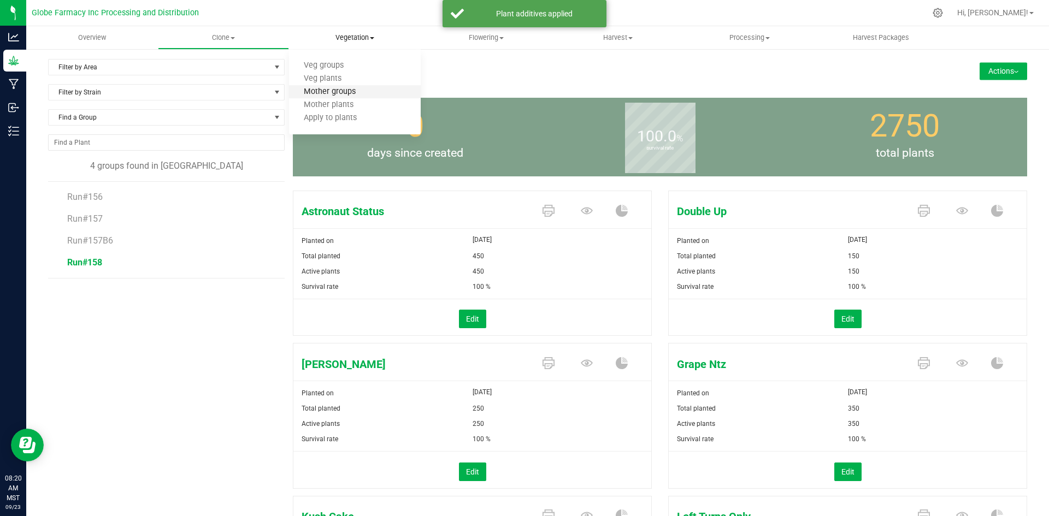
click at [338, 90] on span "Mother groups" at bounding box center [329, 91] width 81 height 9
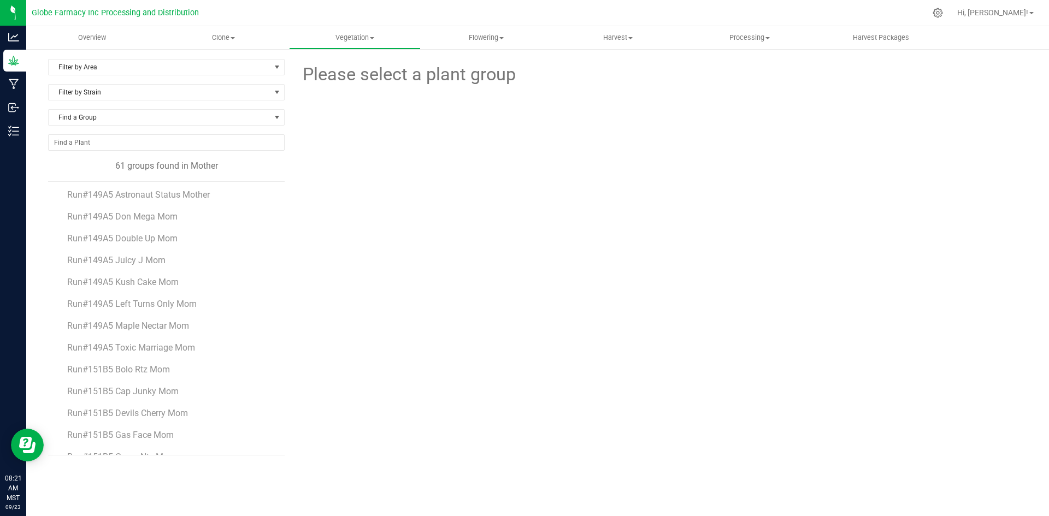
scroll to position [413, 0]
click at [187, 201] on span "Run#147C4 Swampwater Fumez Mom" at bounding box center [142, 199] width 151 height 10
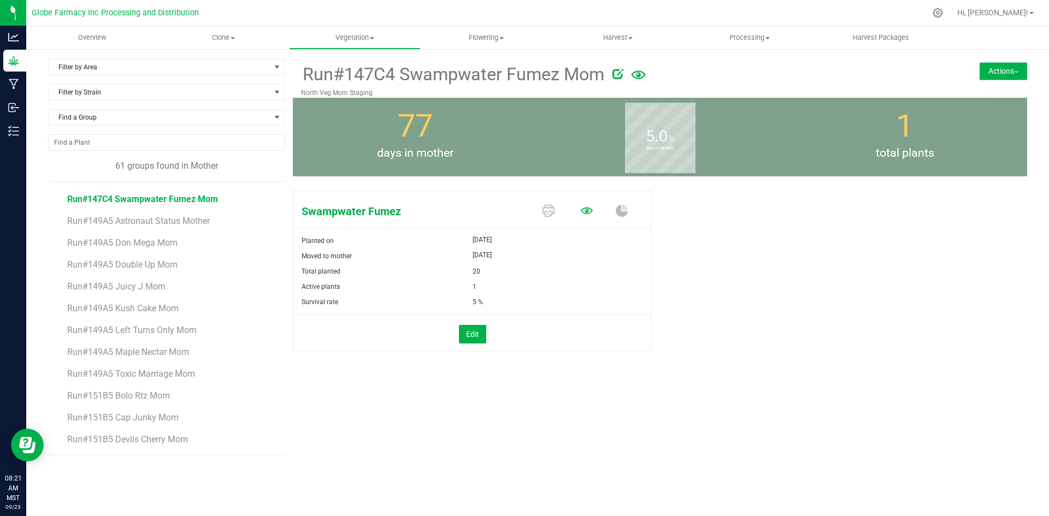
click at [590, 213] on icon at bounding box center [587, 210] width 12 height 7
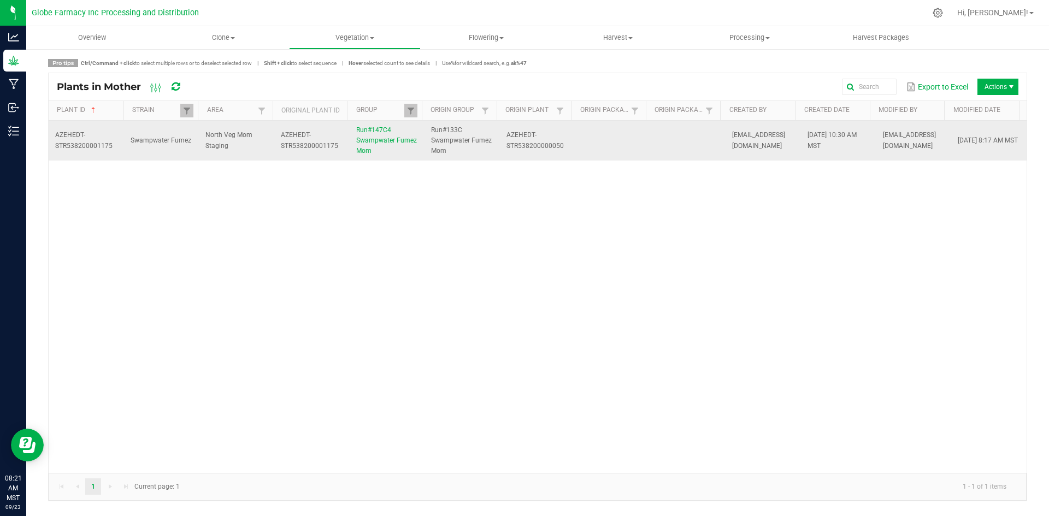
click at [549, 159] on td "AZEHEDT-STR538200000050" at bounding box center [537, 141] width 75 height 40
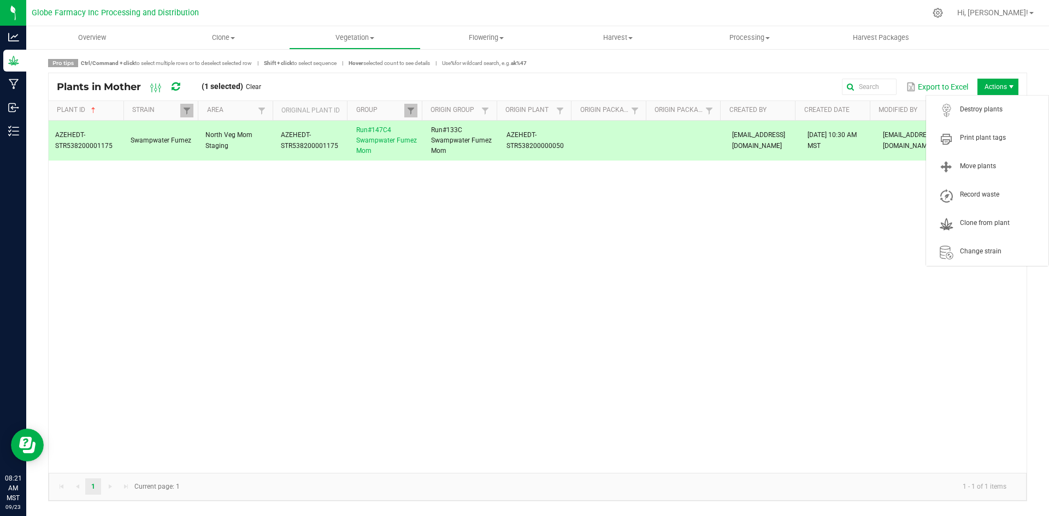
click at [1004, 88] on span "Actions" at bounding box center [997, 87] width 41 height 16
click at [1002, 106] on span "Destroy plants" at bounding box center [1001, 109] width 82 height 9
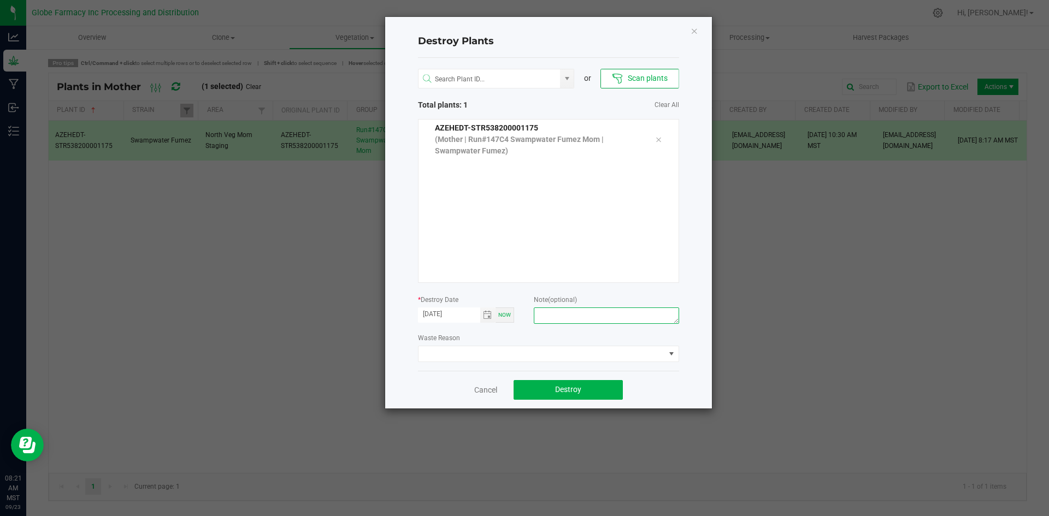
click at [574, 317] on textarea at bounding box center [606, 316] width 145 height 16
type textarea "overage coffee/trash"
click at [576, 386] on span "Destroy" at bounding box center [568, 389] width 26 height 9
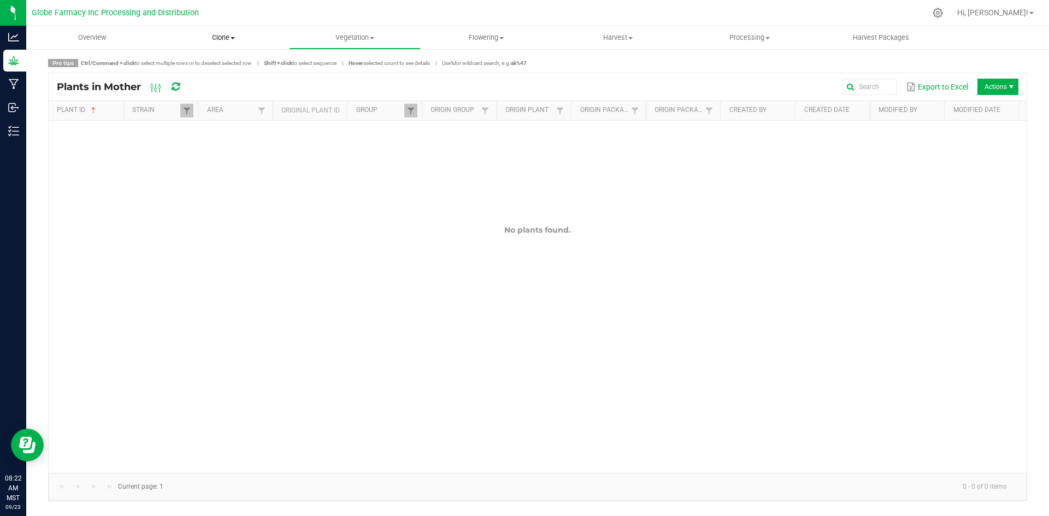
click at [222, 39] on span "Clone" at bounding box center [223, 38] width 131 height 10
click at [223, 81] on span "Cloning groups" at bounding box center [199, 78] width 83 height 9
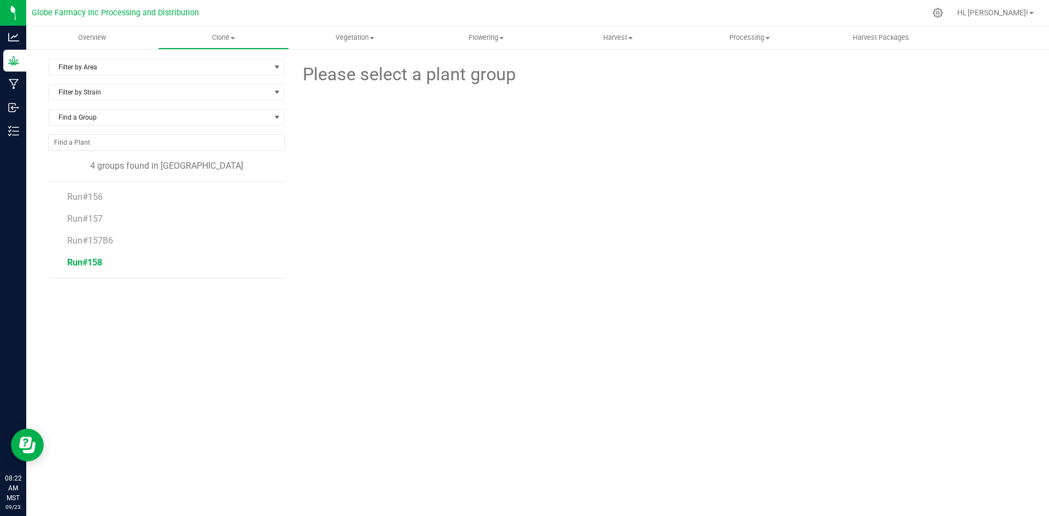
click at [97, 264] on span "Run#158" at bounding box center [84, 262] width 35 height 10
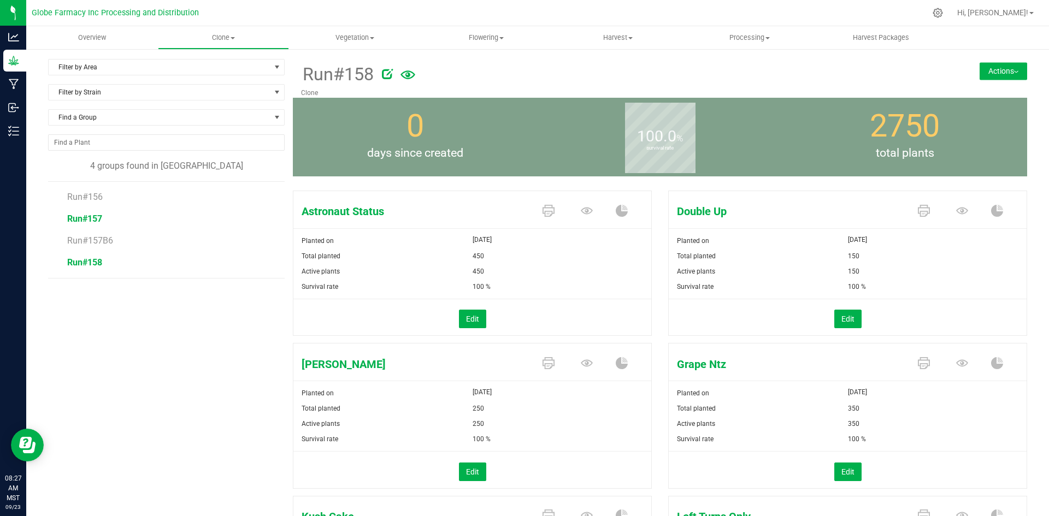
click at [96, 215] on span "Run#157" at bounding box center [84, 219] width 35 height 10
click at [587, 214] on icon at bounding box center [587, 211] width 12 height 12
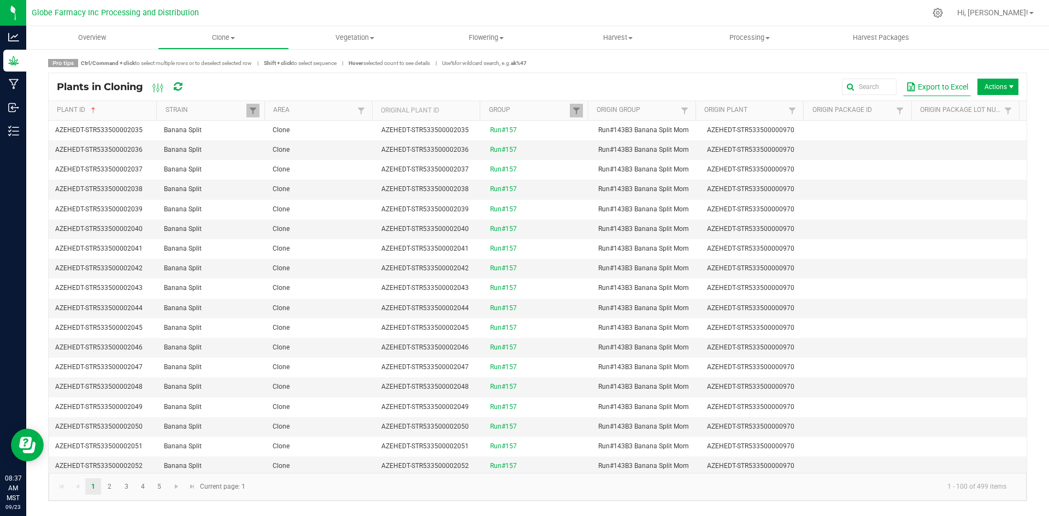
click at [919, 90] on button "Export to Excel" at bounding box center [937, 87] width 68 height 19
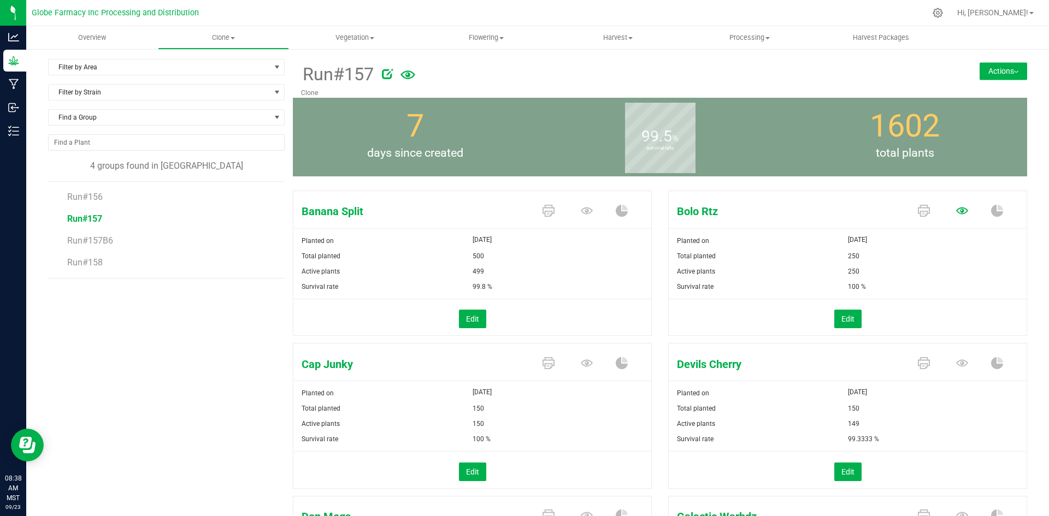
click at [956, 207] on icon at bounding box center [962, 211] width 12 height 12
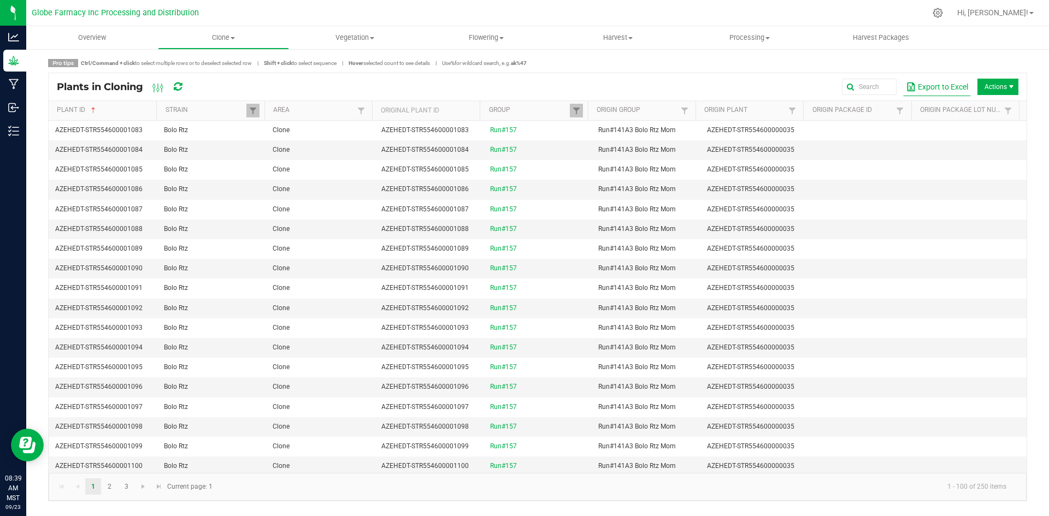
click at [962, 88] on button "Export to Excel" at bounding box center [937, 87] width 68 height 19
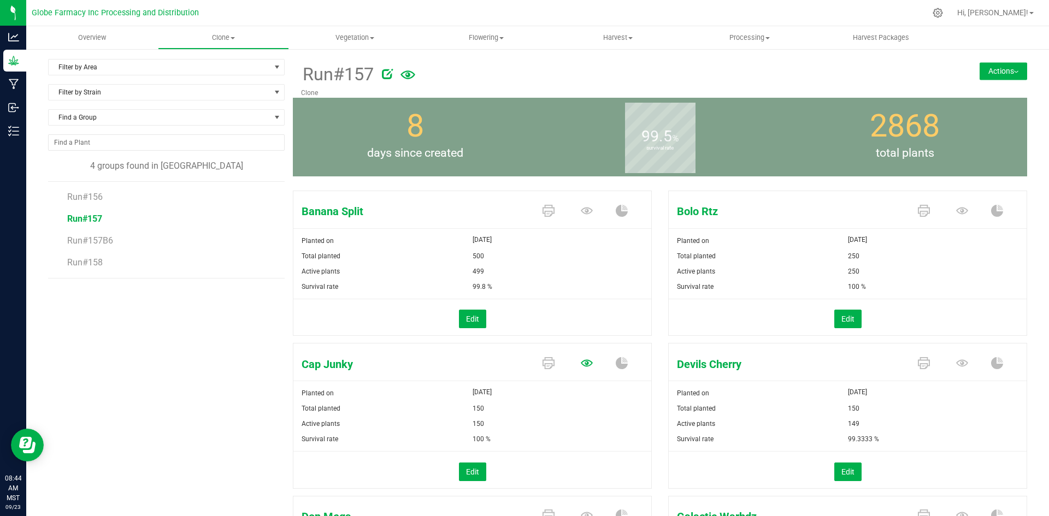
click at [581, 366] on icon at bounding box center [587, 363] width 12 height 7
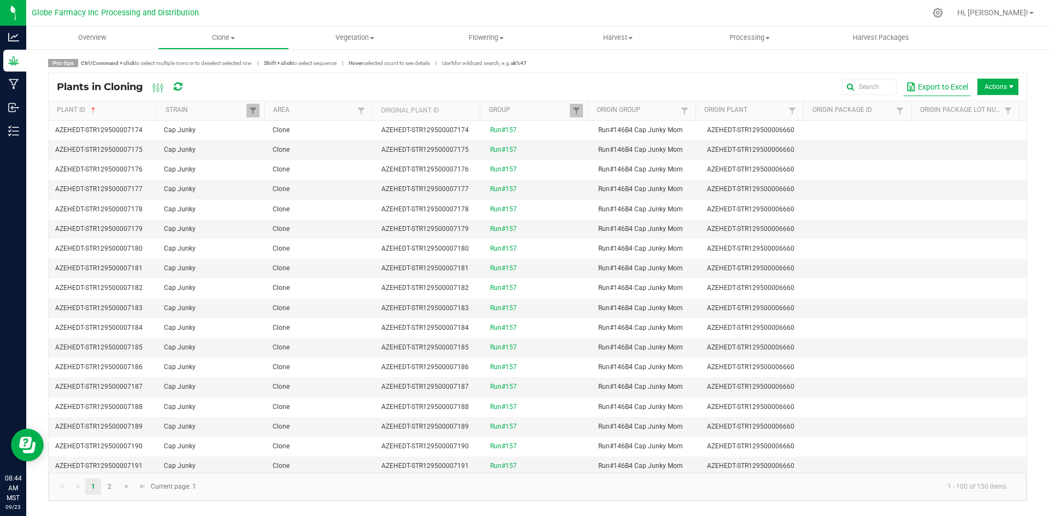
click at [956, 84] on button "Export to Excel" at bounding box center [937, 87] width 68 height 19
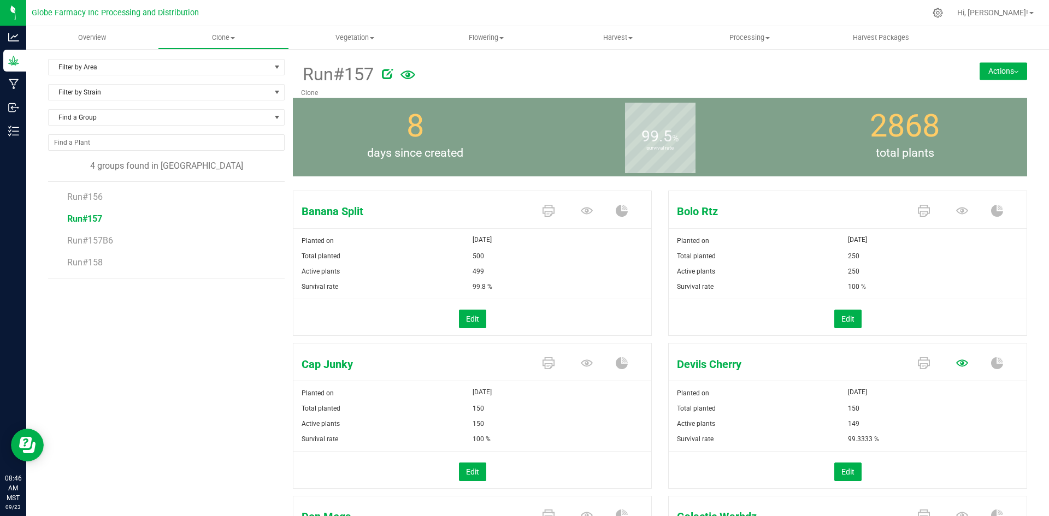
click at [957, 358] on icon at bounding box center [962, 363] width 12 height 12
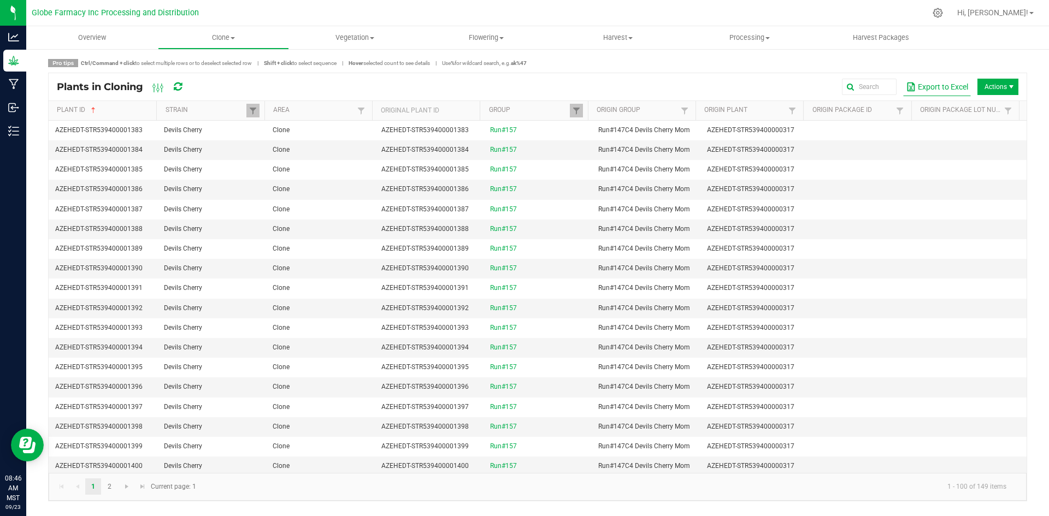
click at [935, 88] on button "Export to Excel" at bounding box center [937, 87] width 68 height 19
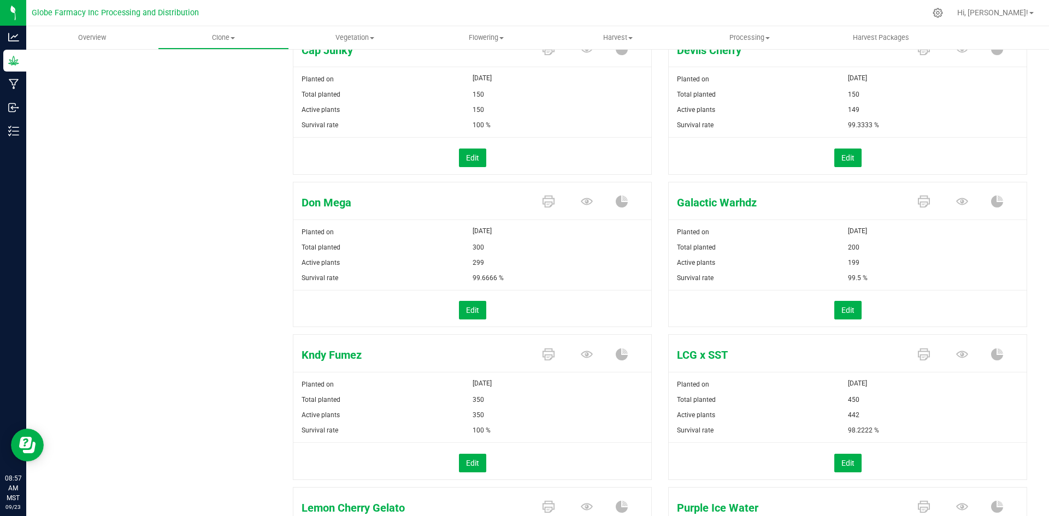
scroll to position [328, 0]
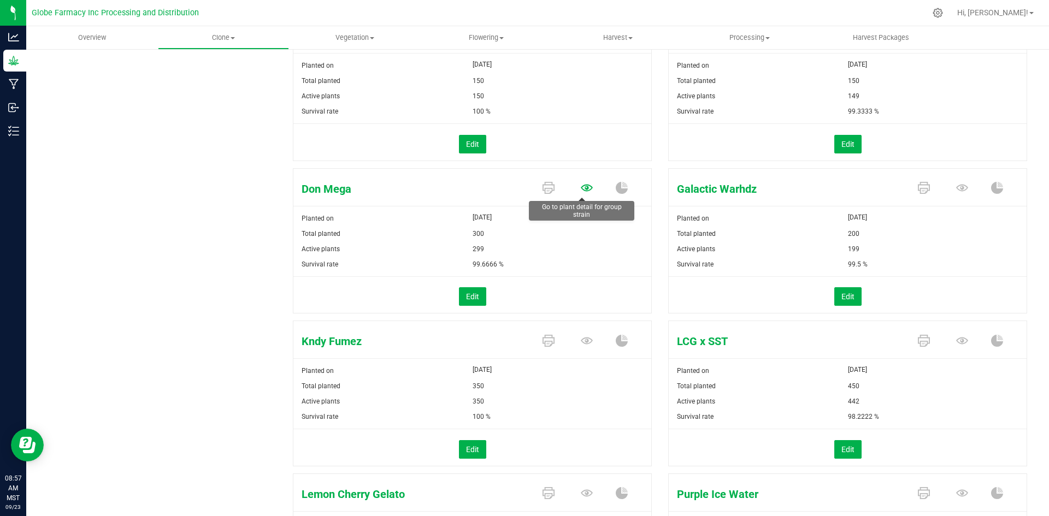
click at [581, 189] on icon at bounding box center [587, 188] width 12 height 12
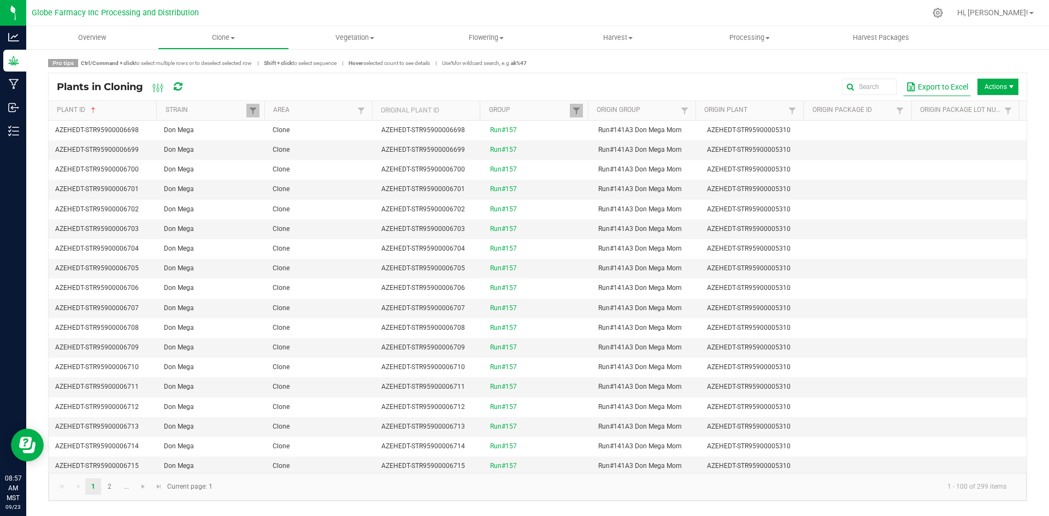
click at [935, 90] on button "Export to Excel" at bounding box center [937, 87] width 68 height 19
click at [933, 86] on button "Export to Excel" at bounding box center [937, 87] width 68 height 19
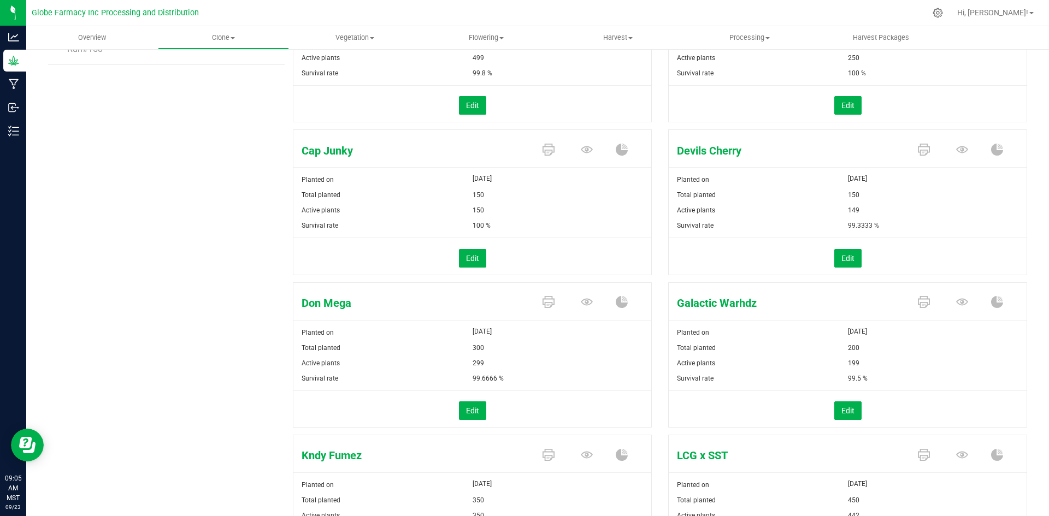
scroll to position [219, 0]
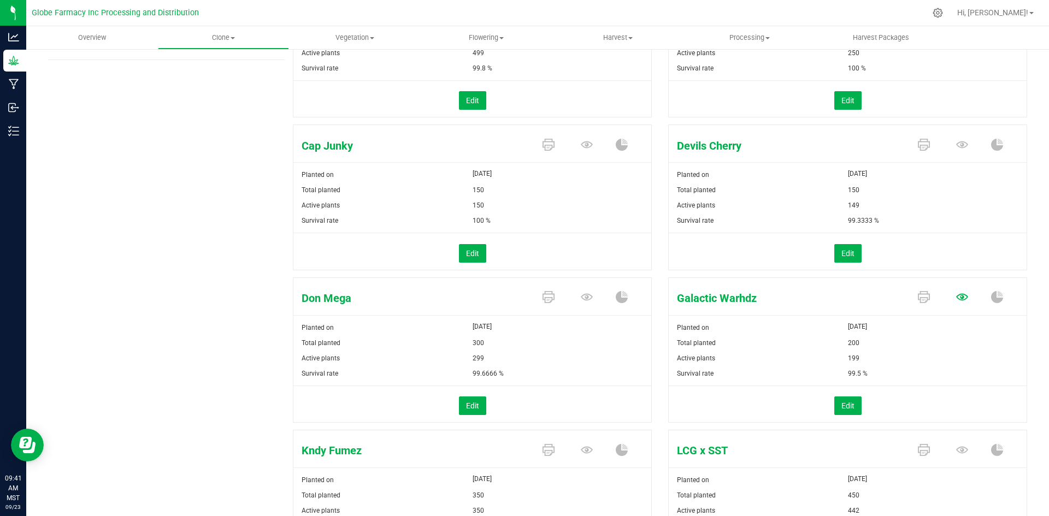
click at [959, 299] on icon at bounding box center [962, 297] width 12 height 12
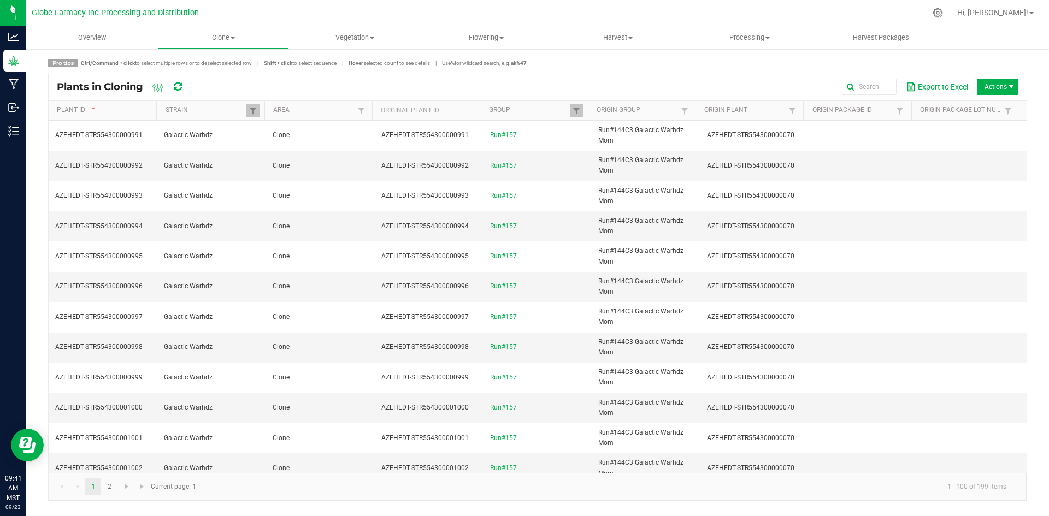
click at [927, 90] on button "Export to Excel" at bounding box center [937, 87] width 68 height 19
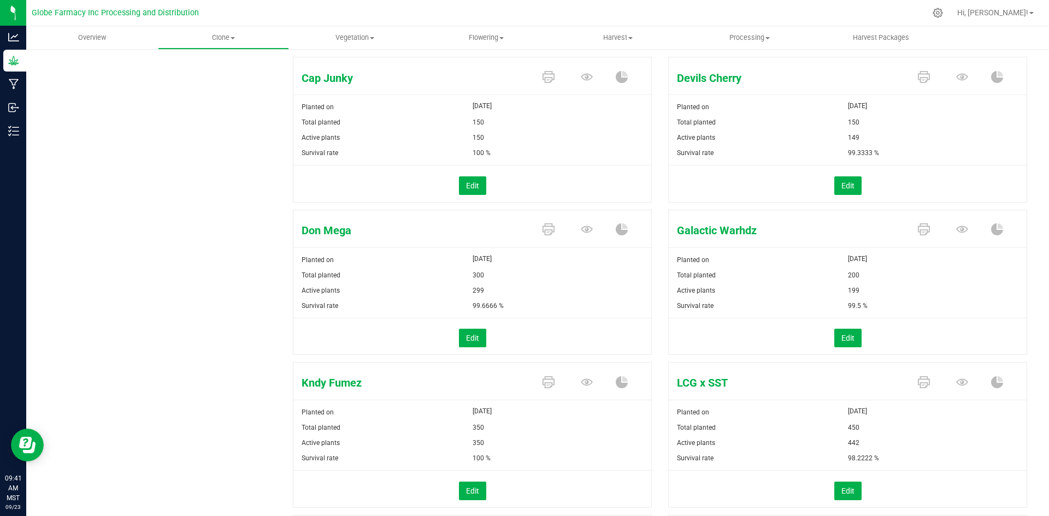
scroll to position [328, 0]
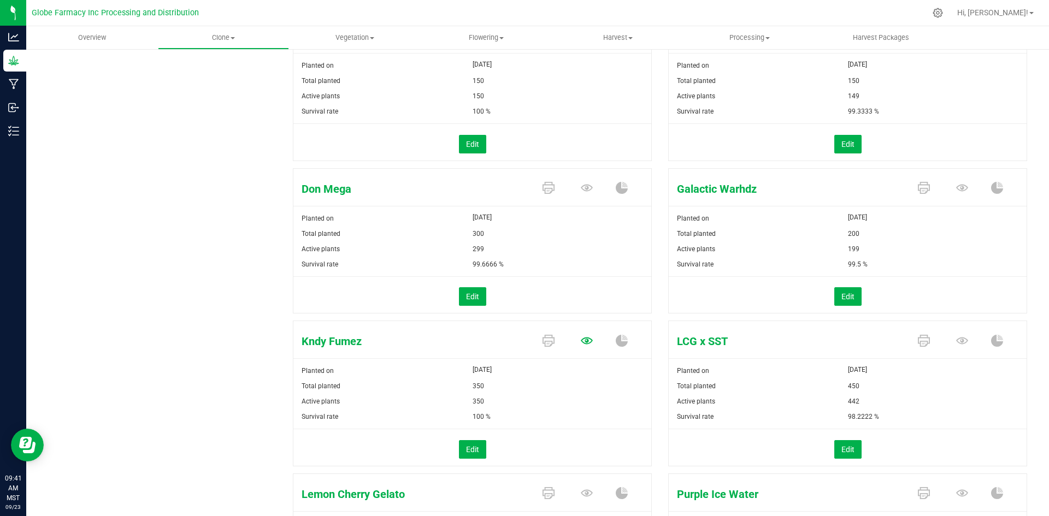
click at [586, 344] on icon at bounding box center [587, 341] width 12 height 12
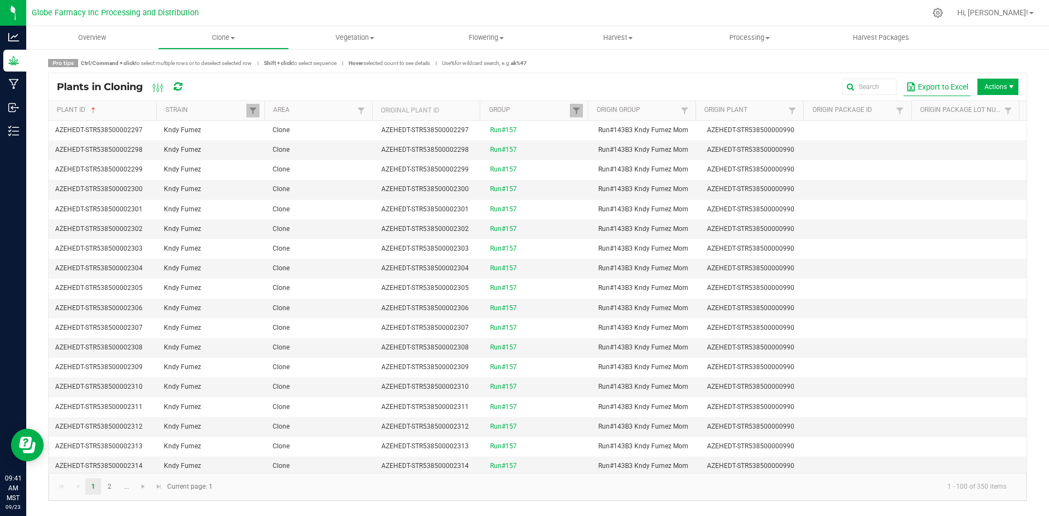
click at [951, 87] on button "Export to Excel" at bounding box center [937, 87] width 68 height 19
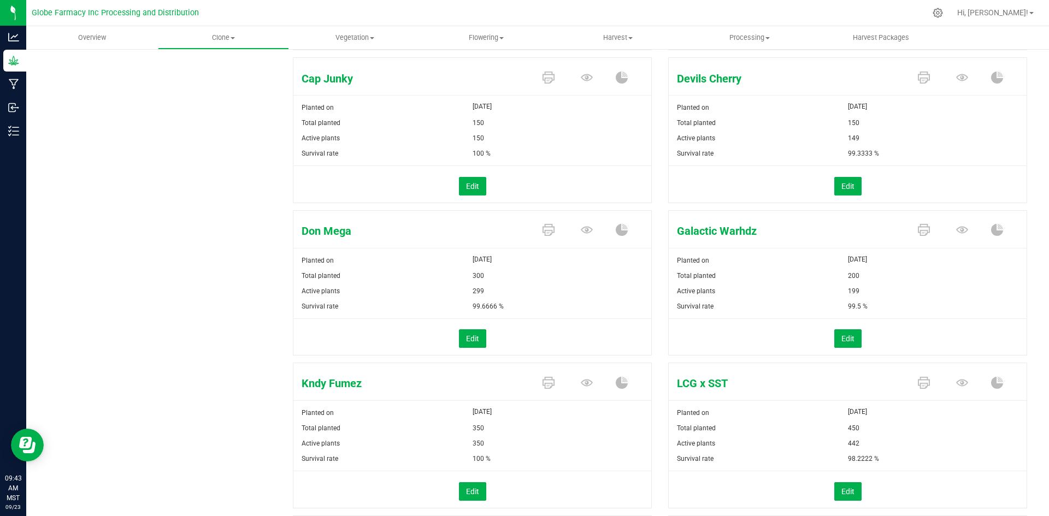
scroll to position [382, 0]
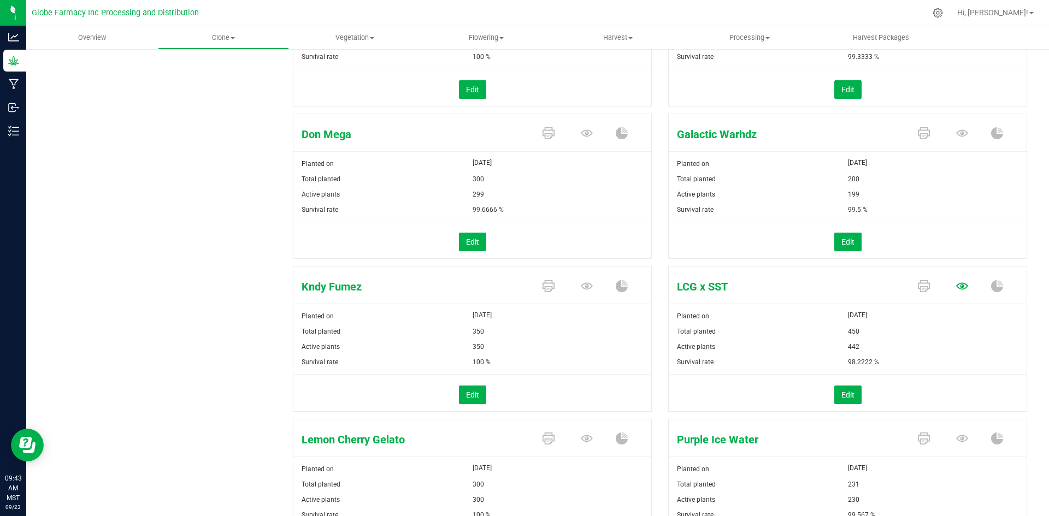
click at [956, 286] on icon at bounding box center [962, 286] width 12 height 7
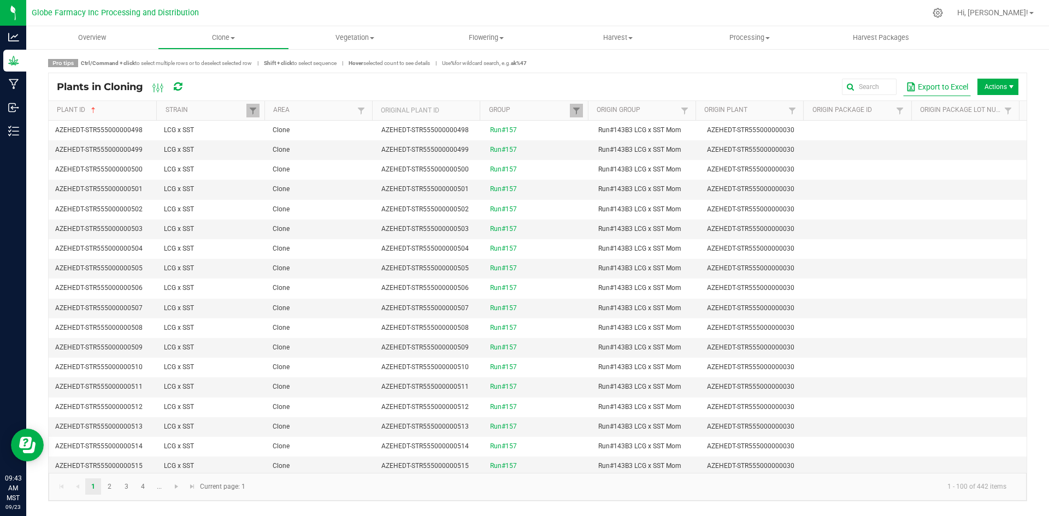
click at [921, 90] on button "Export to Excel" at bounding box center [937, 87] width 68 height 19
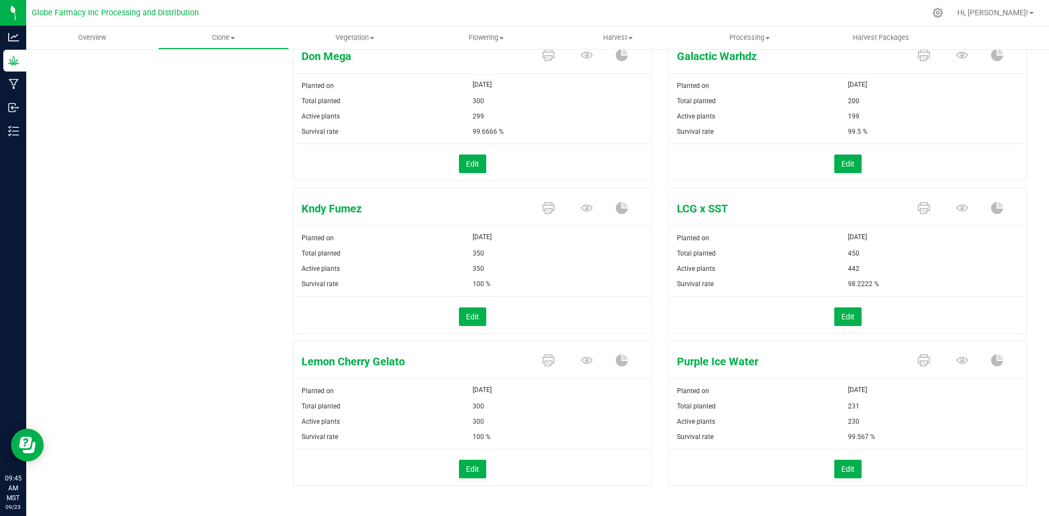
scroll to position [467, 0]
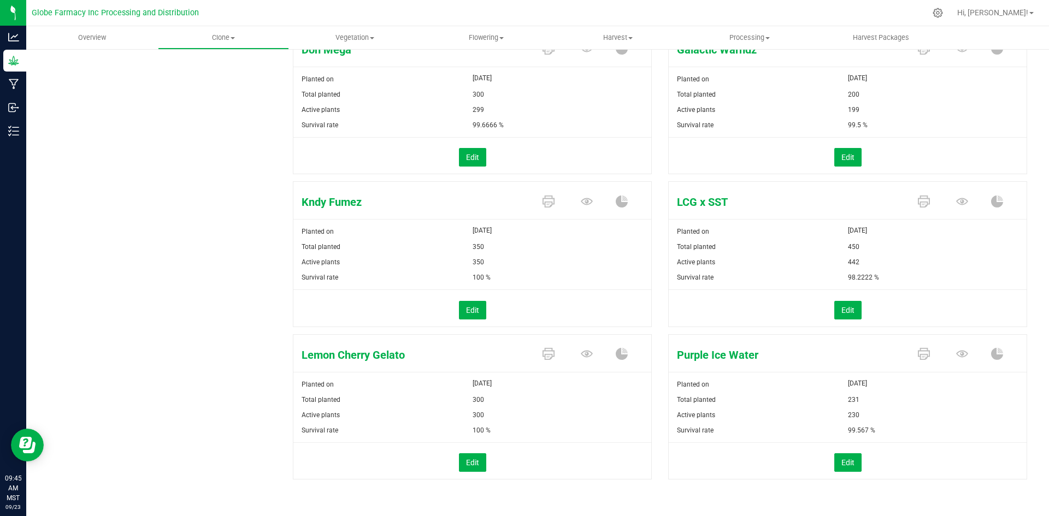
click at [575, 351] on span at bounding box center [589, 354] width 38 height 19
click at [581, 353] on icon at bounding box center [587, 354] width 12 height 12
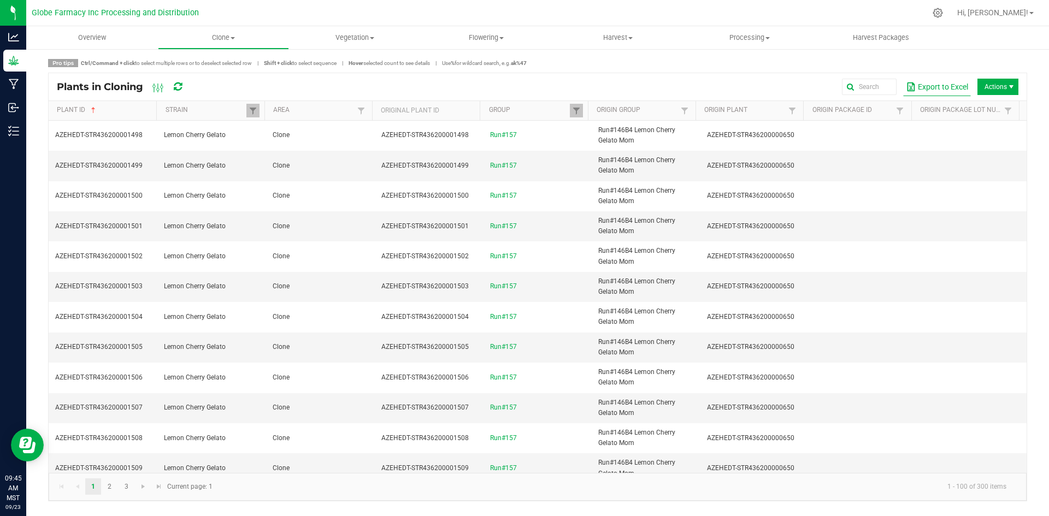
click at [920, 86] on button "Export to Excel" at bounding box center [937, 87] width 68 height 19
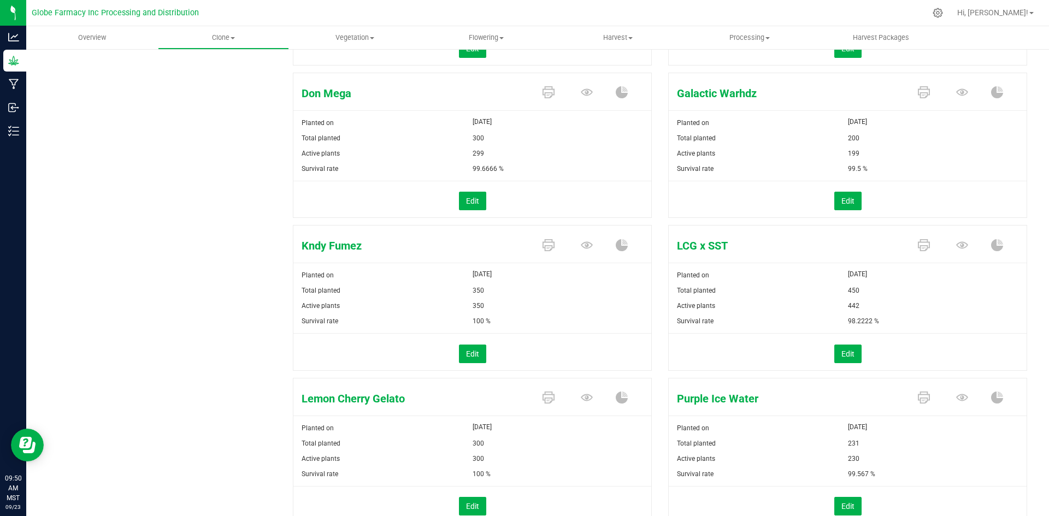
scroll to position [467, 0]
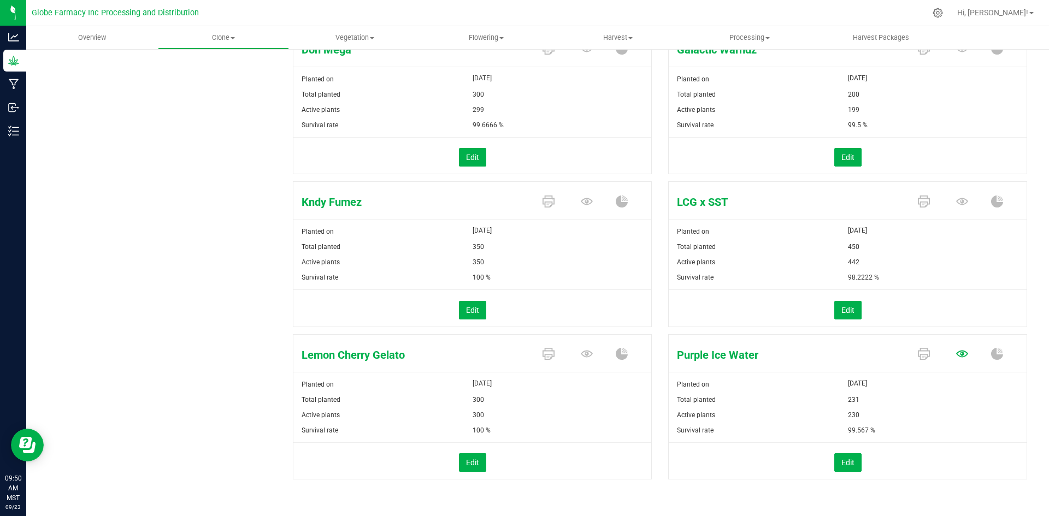
click at [957, 354] on icon at bounding box center [962, 354] width 12 height 12
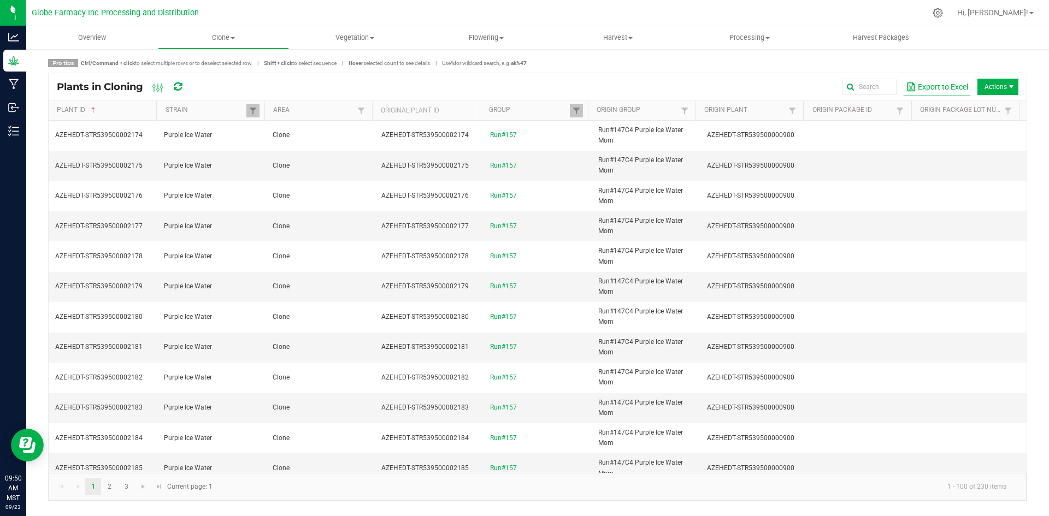
click at [933, 86] on button "Export to Excel" at bounding box center [937, 87] width 68 height 19
click at [218, 45] on uib-tab-heading "Clone Create plants Cloning groups Cloning plants Apply to plants" at bounding box center [223, 38] width 131 height 22
click at [217, 81] on span "Cloning groups" at bounding box center [199, 78] width 83 height 9
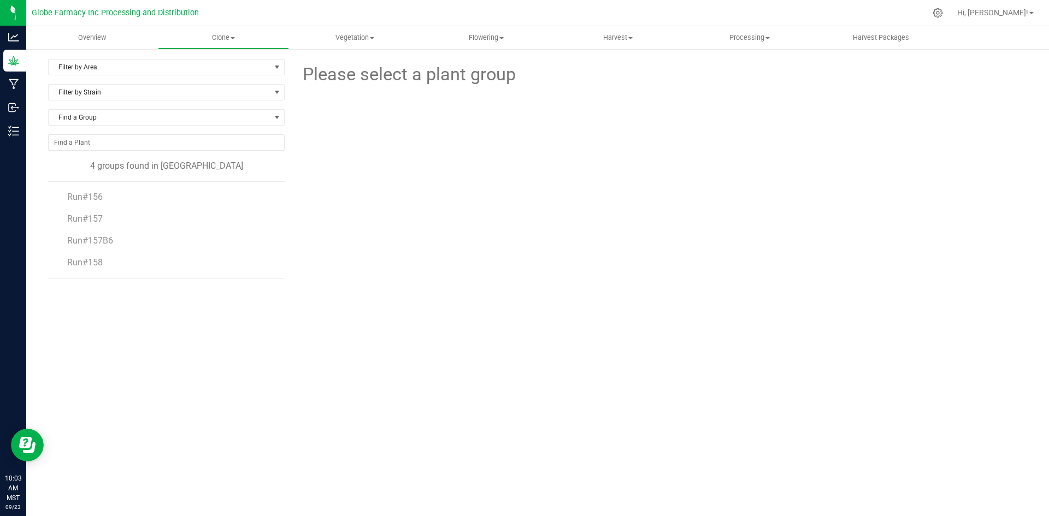
click at [71, 225] on li "Run#157" at bounding box center [172, 215] width 210 height 22
click at [72, 221] on span "Run#157" at bounding box center [84, 219] width 35 height 10
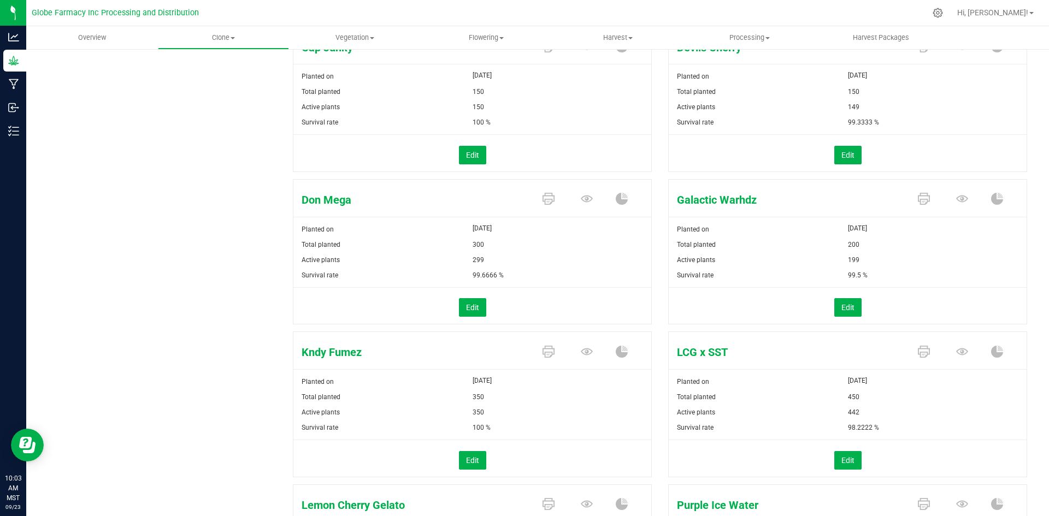
scroll to position [328, 0]
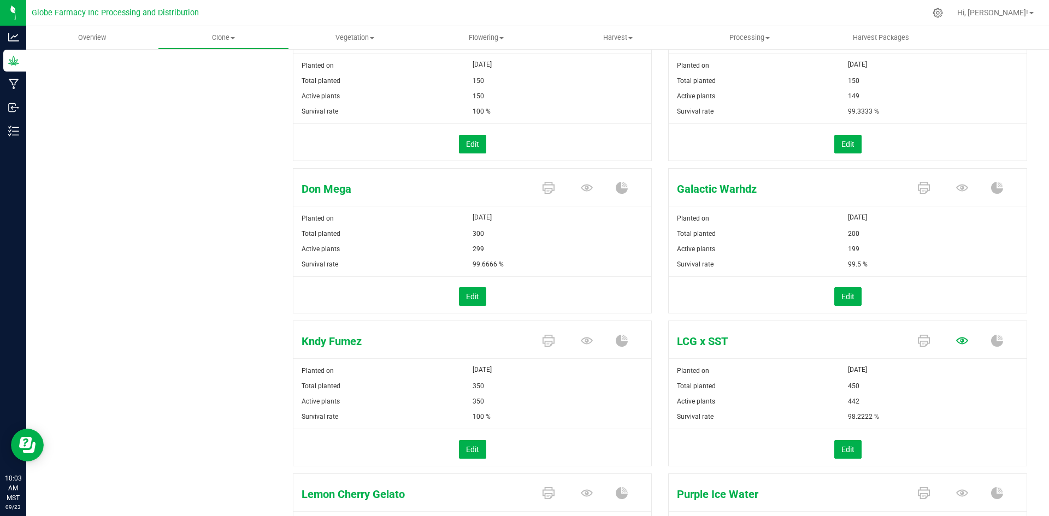
click at [957, 343] on icon at bounding box center [962, 341] width 12 height 12
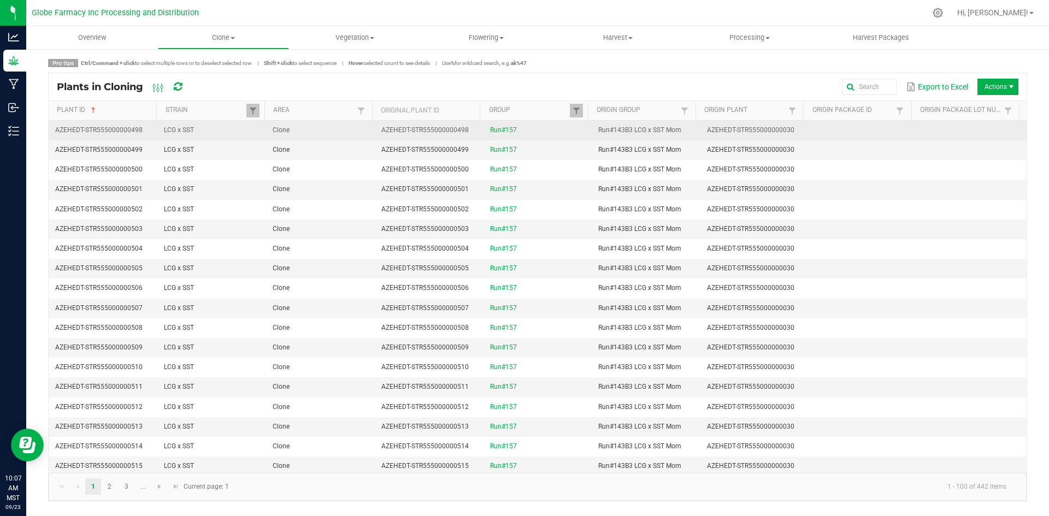
click at [364, 134] on td "Clone" at bounding box center [320, 131] width 109 height 20
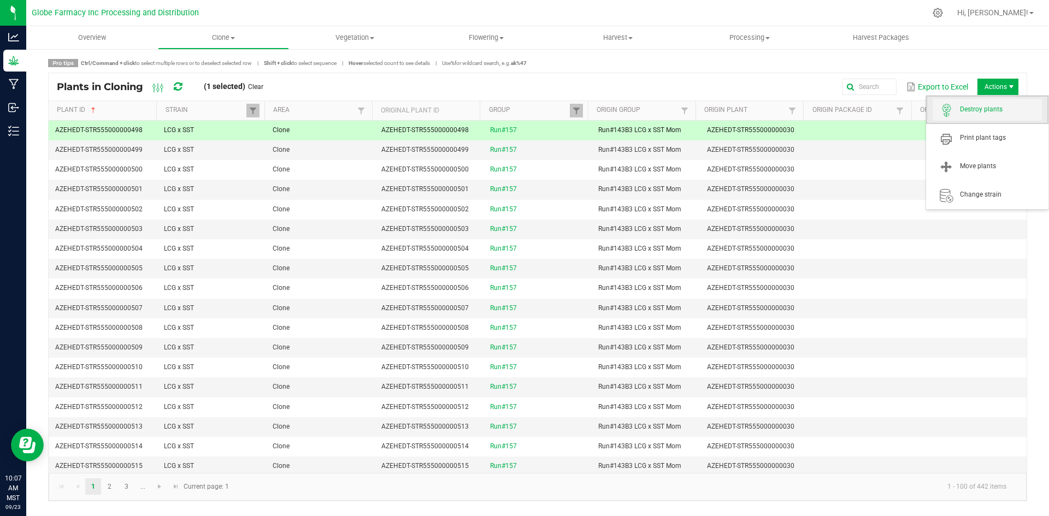
click at [999, 105] on span "Destroy plants" at bounding box center [1001, 109] width 82 height 9
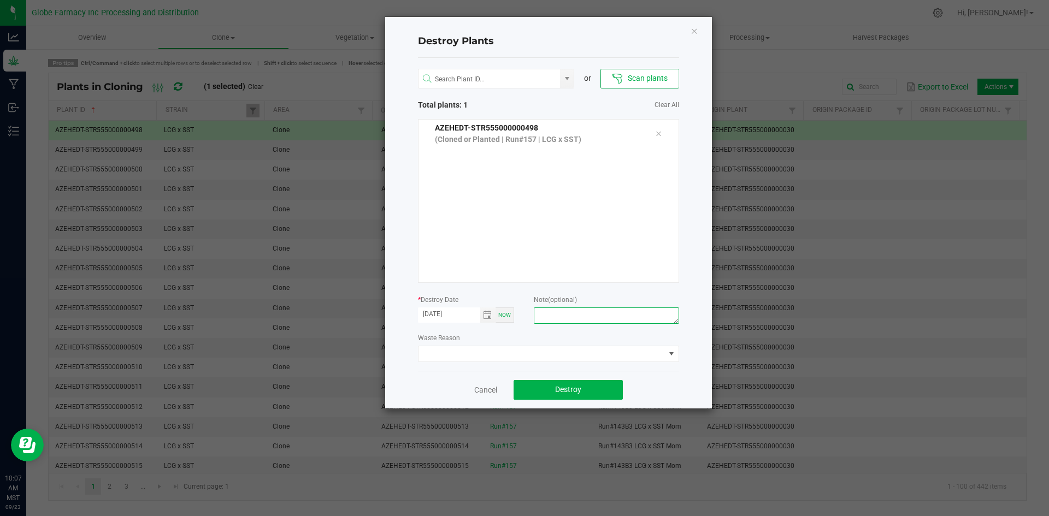
click at [666, 311] on textarea at bounding box center [606, 316] width 145 height 16
type textarea "o"
type textarea "[MEDICAL_DATA] coffee/trash"
click at [605, 393] on button "Destroy" at bounding box center [568, 390] width 109 height 20
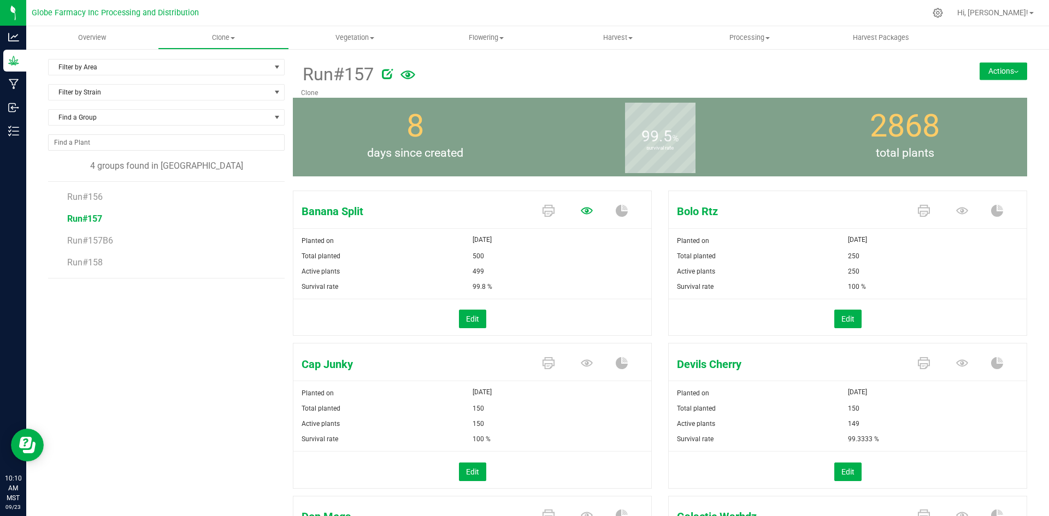
click at [581, 210] on icon at bounding box center [587, 211] width 12 height 12
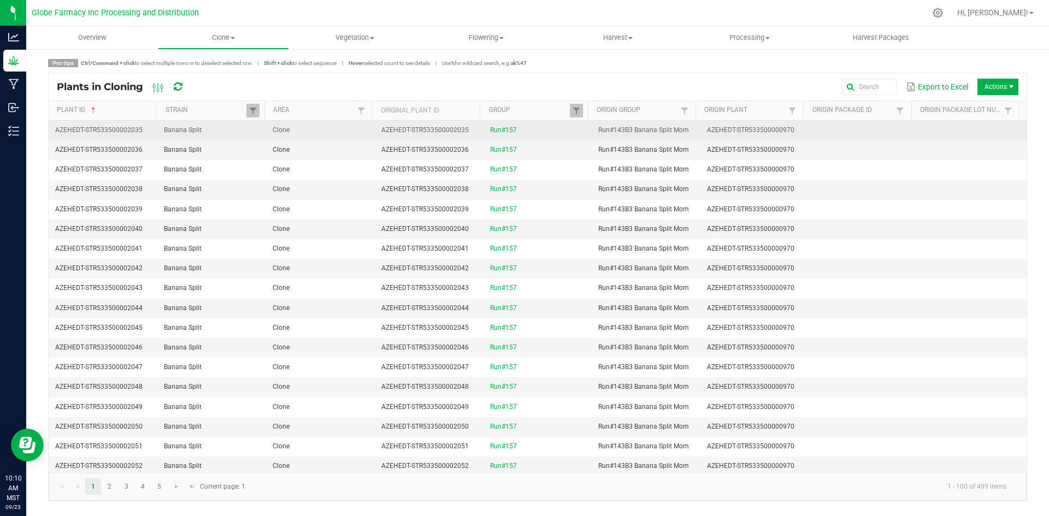
click at [347, 128] on td "Clone" at bounding box center [320, 131] width 109 height 20
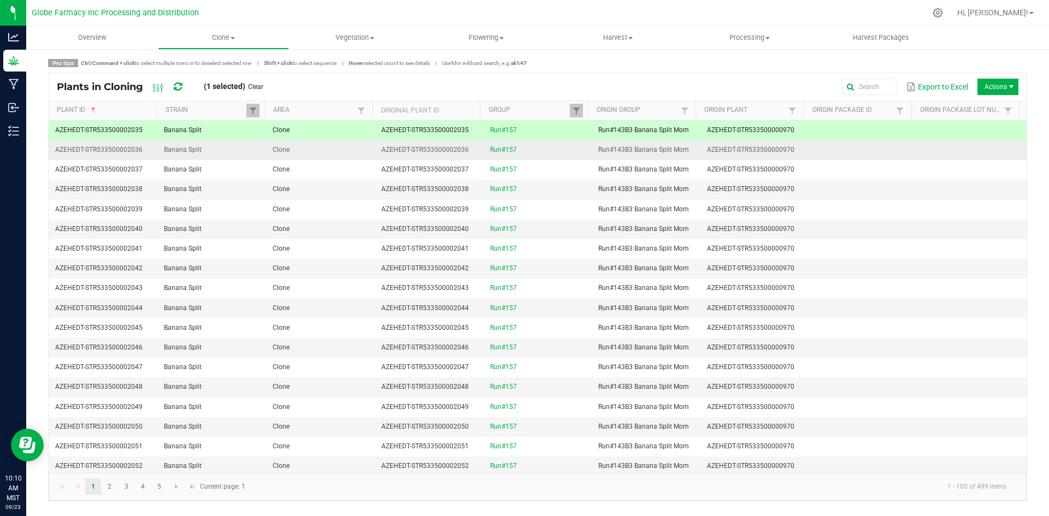
click at [347, 142] on td "Clone" at bounding box center [320, 150] width 109 height 20
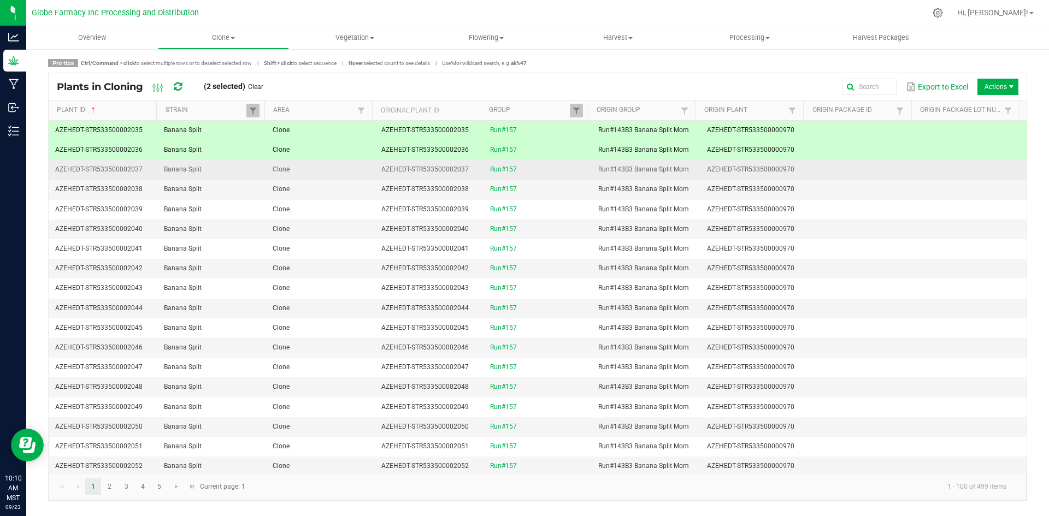
click at [352, 166] on td "Clone" at bounding box center [320, 170] width 109 height 20
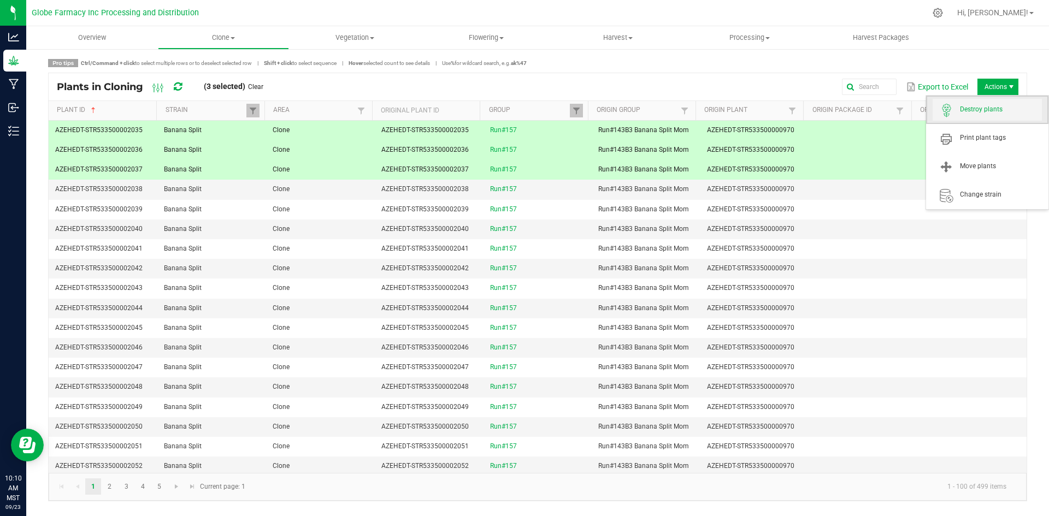
click at [989, 108] on span "Destroy plants" at bounding box center [1001, 109] width 82 height 9
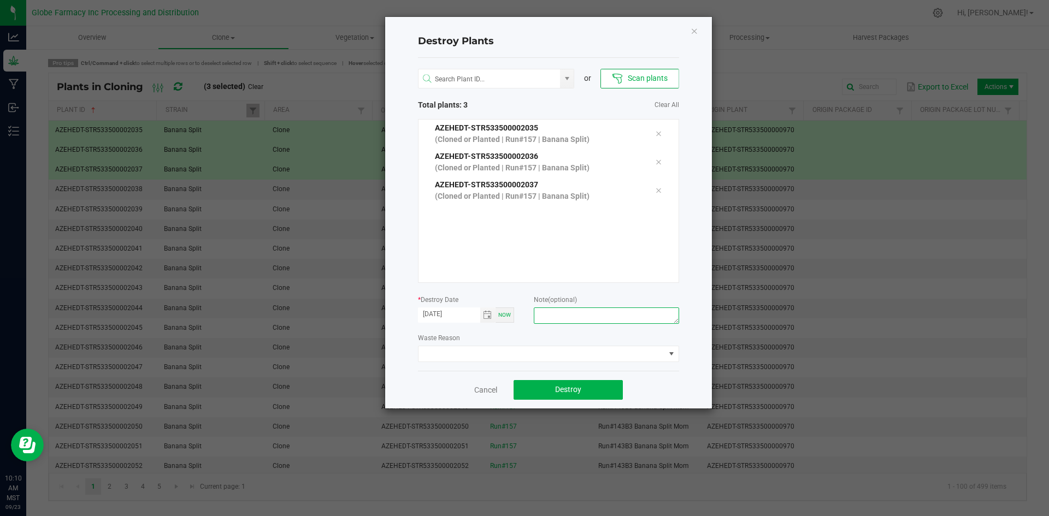
click at [568, 316] on textarea at bounding box center [606, 316] width 145 height 16
type textarea "[MEDICAL_DATA] coffee/trash"
click at [580, 390] on span "Destroy" at bounding box center [568, 389] width 26 height 9
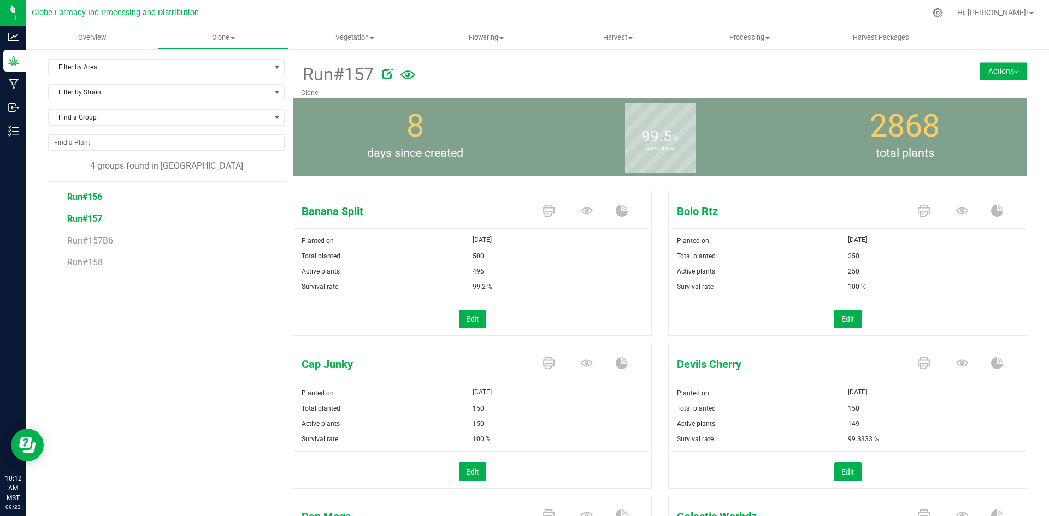
click at [84, 192] on span "Run#156" at bounding box center [84, 197] width 35 height 10
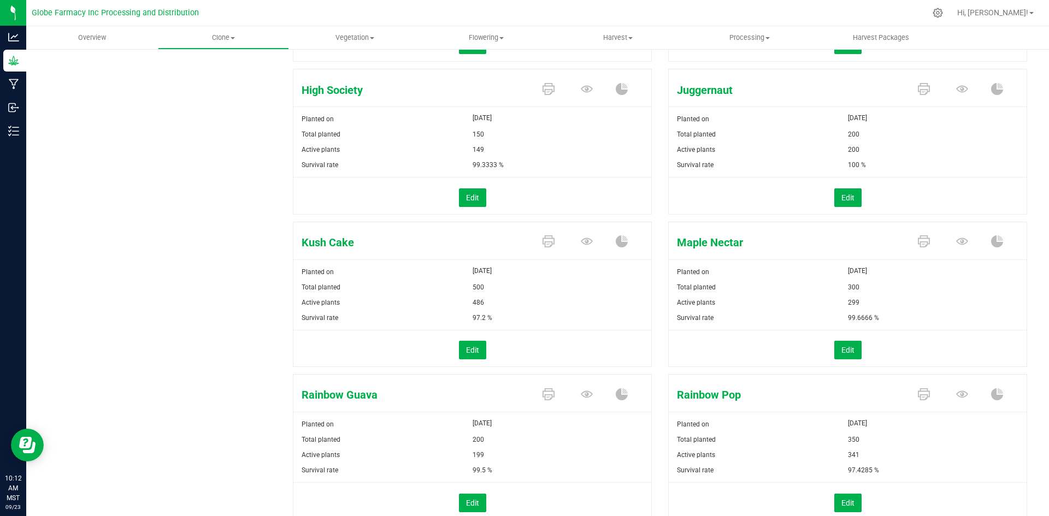
scroll to position [249, 0]
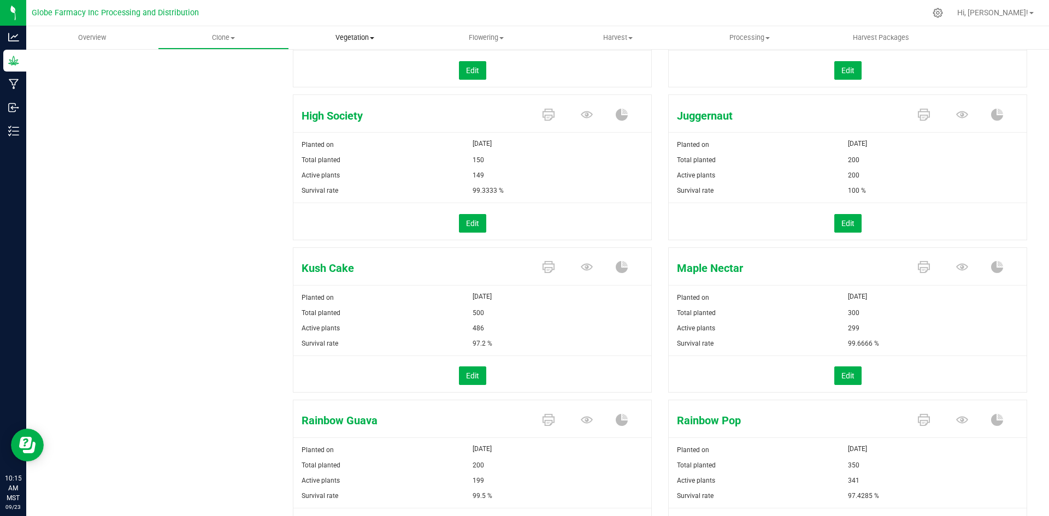
click at [378, 36] on span "Vegetation" at bounding box center [355, 38] width 131 height 10
click at [370, 90] on li "Mother groups" at bounding box center [355, 92] width 132 height 13
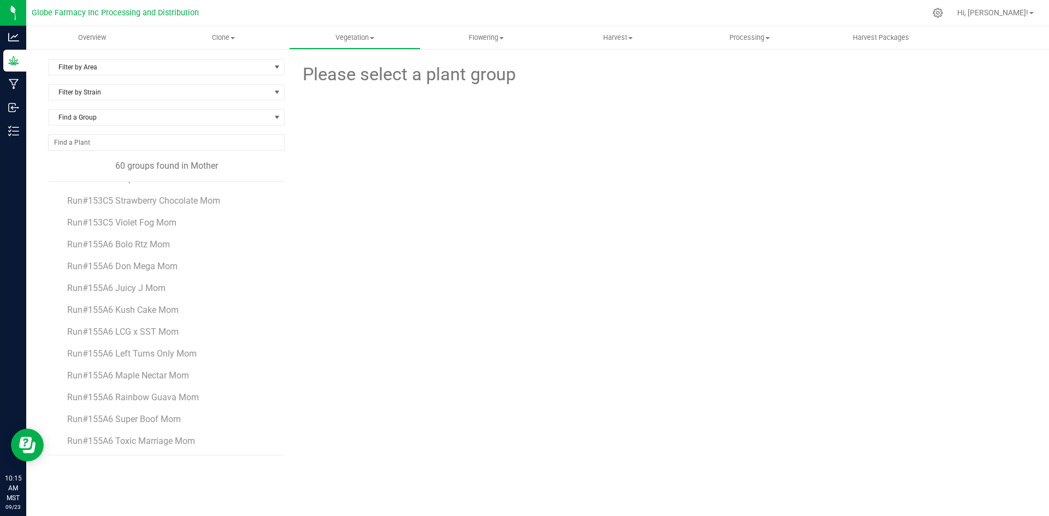
scroll to position [1047, 0]
click at [139, 419] on span "Run#155A6 Super Boof Mom" at bounding box center [124, 418] width 115 height 10
